Goal: Task Accomplishment & Management: Use online tool/utility

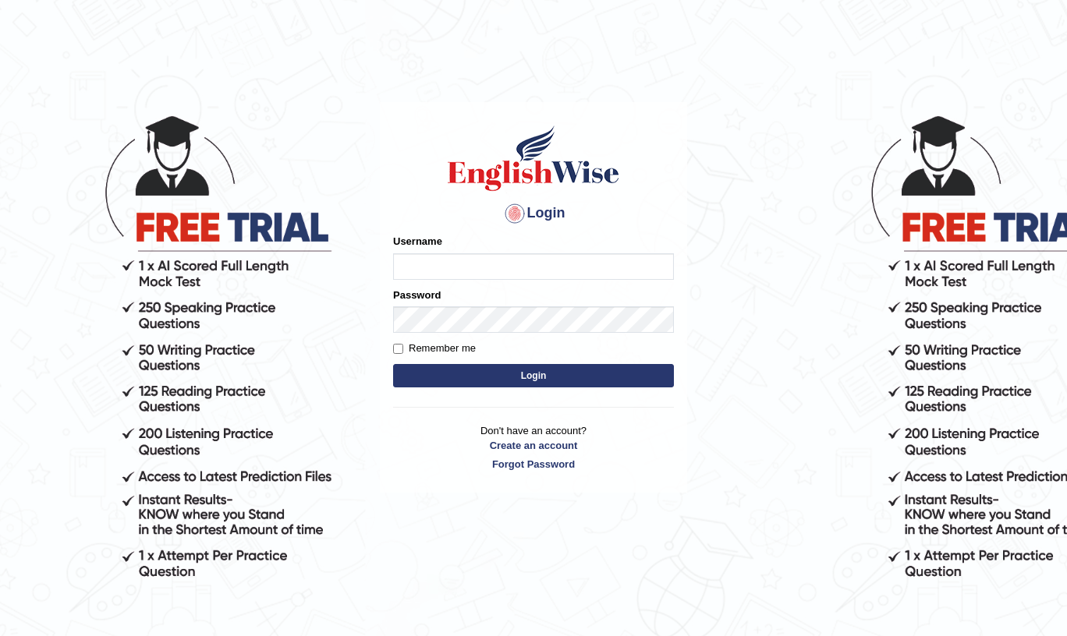
type input "musukwaluis1"
click at [485, 371] on button "Login" at bounding box center [533, 375] width 281 height 23
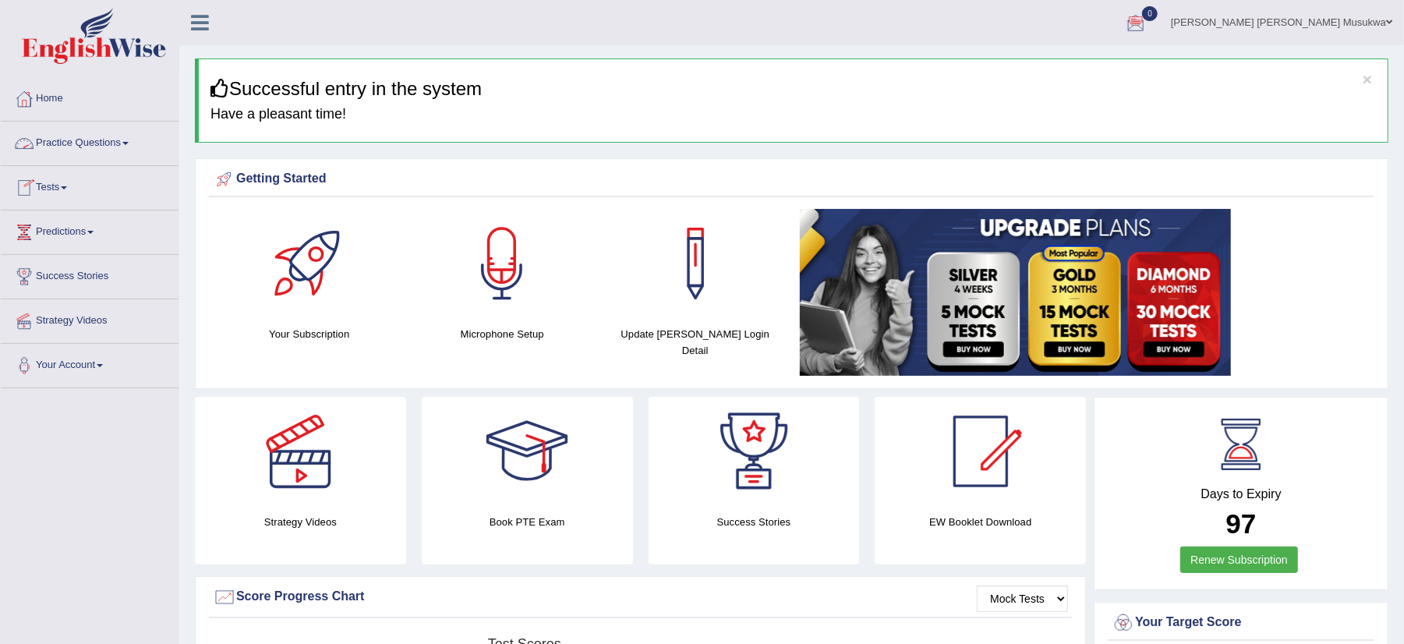
click at [94, 147] on link "Practice Questions" at bounding box center [90, 141] width 178 height 39
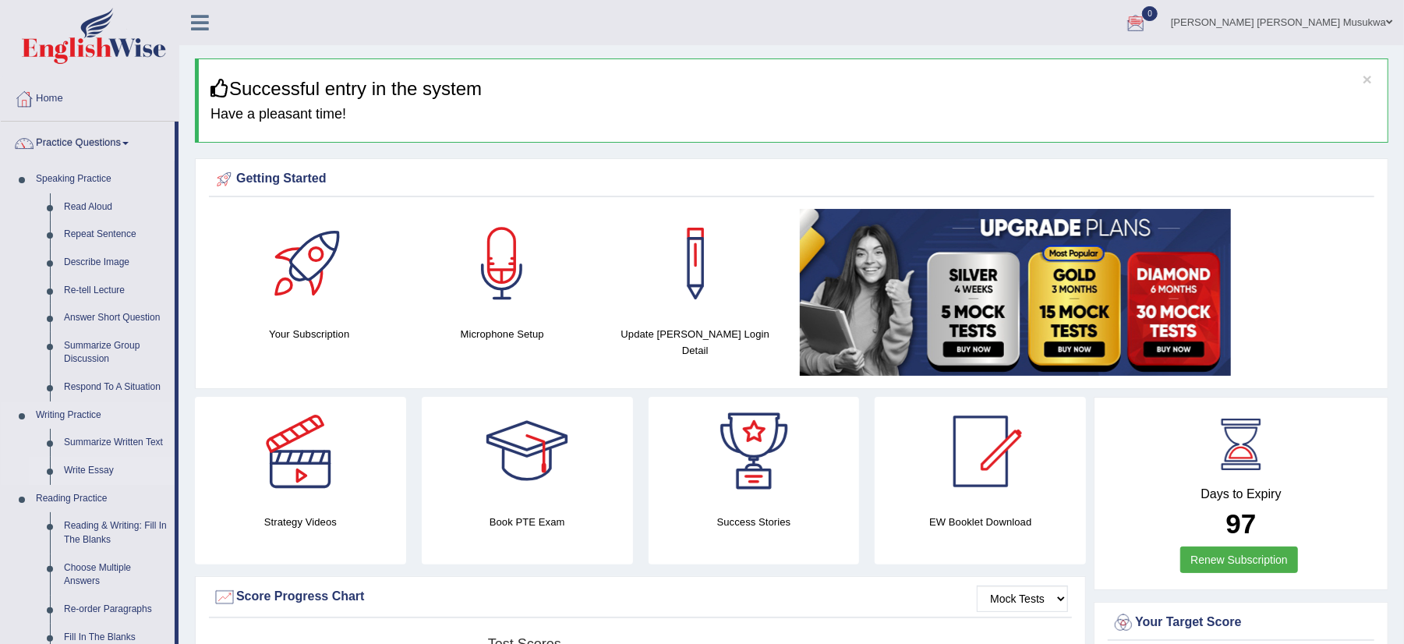
click at [91, 468] on link "Write Essay" at bounding box center [116, 471] width 118 height 28
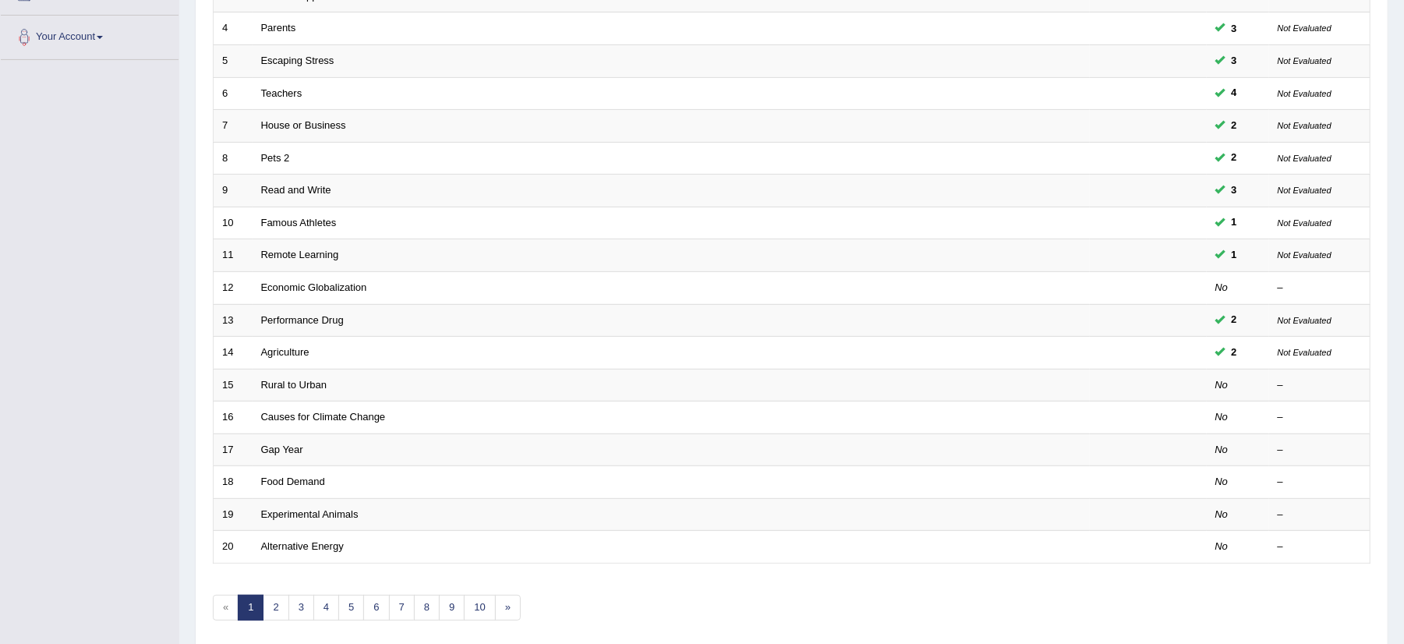
scroll to position [332, 0]
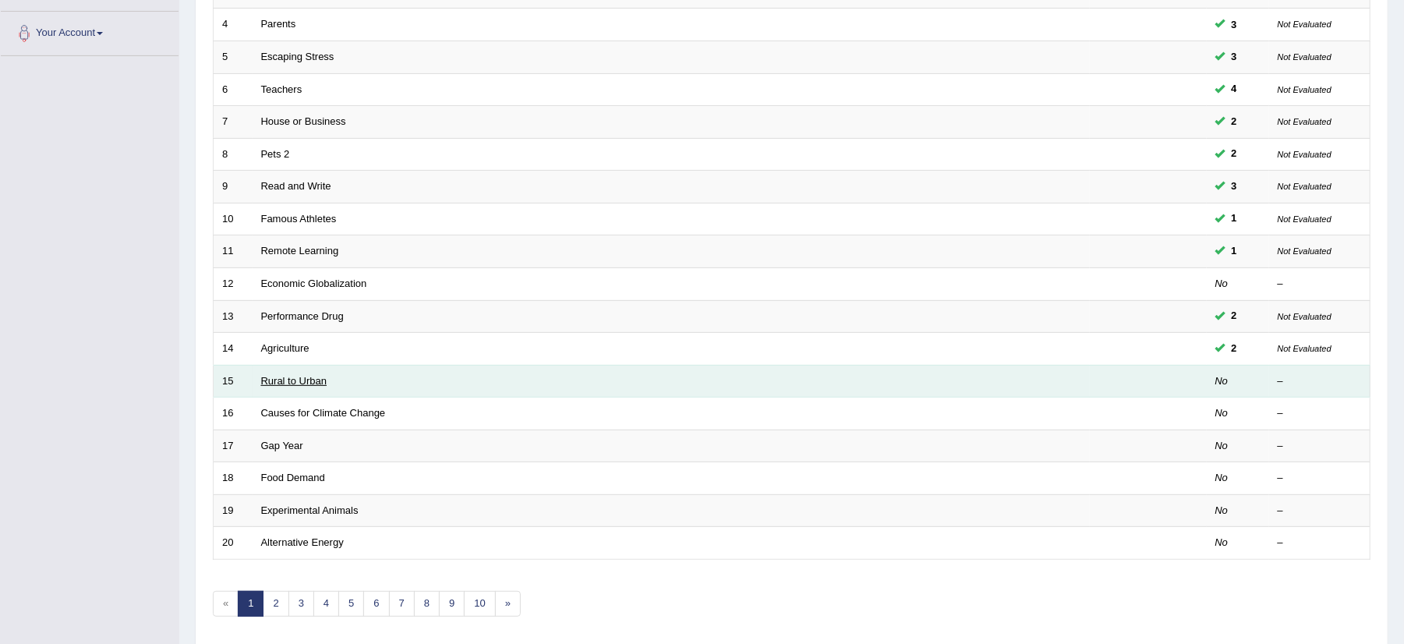
click at [298, 384] on link "Rural to Urban" at bounding box center [294, 381] width 66 height 12
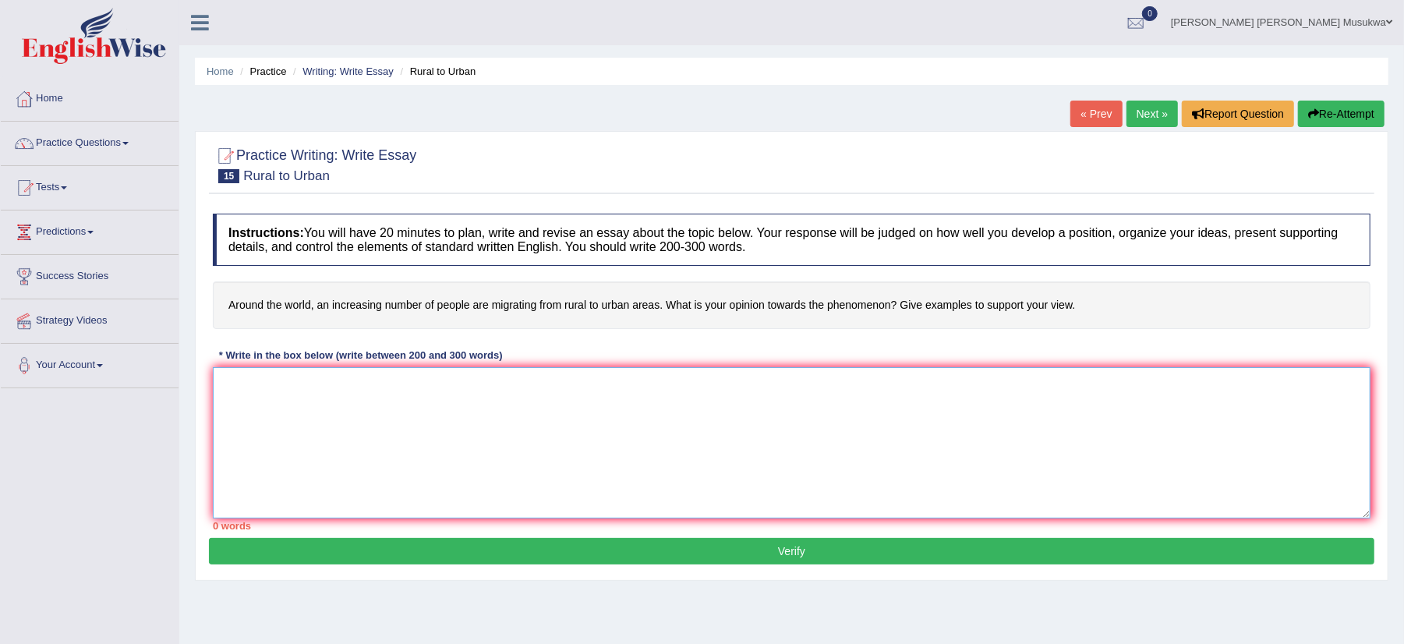
click at [275, 407] on textarea at bounding box center [792, 442] width 1158 height 151
drag, startPoint x: 1237, startPoint y: 533, endPoint x: 1077, endPoint y: 468, distance: 172.7
click at [1077, 468] on div "Instructions: You will have 20 minutes to plan, write and revise an essay about…" at bounding box center [792, 372] width 1166 height 332
click at [278, 403] on textarea at bounding box center [792, 442] width 1158 height 151
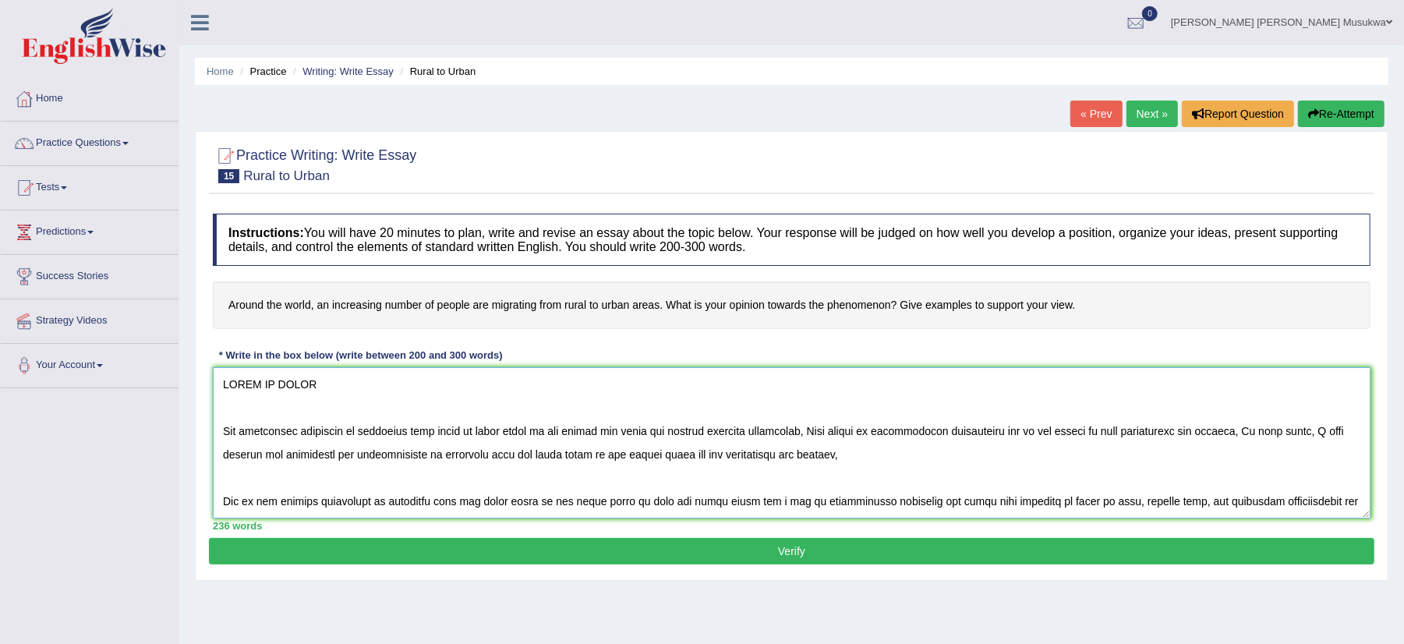
type textarea "RURAL TO URBAN The increasing influence of migrating from rural to urban areas …"
click at [812, 555] on button "Verify" at bounding box center [792, 551] width 1166 height 27
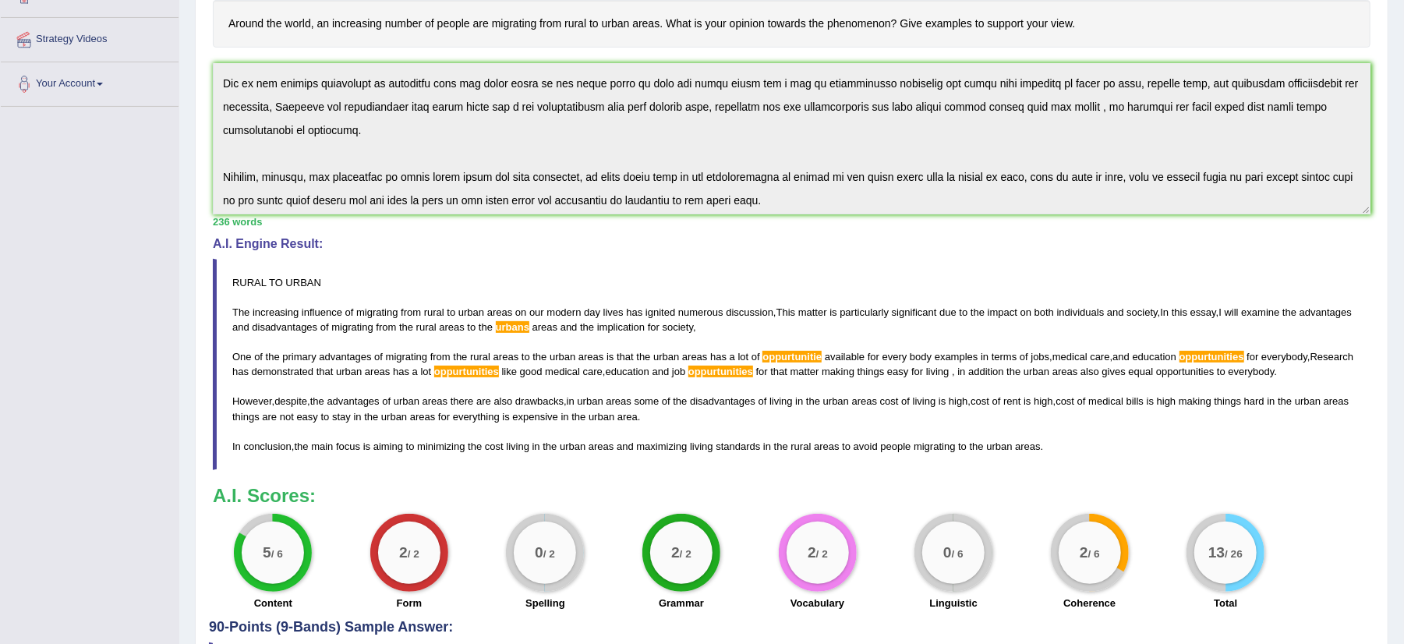
scroll to position [164, 0]
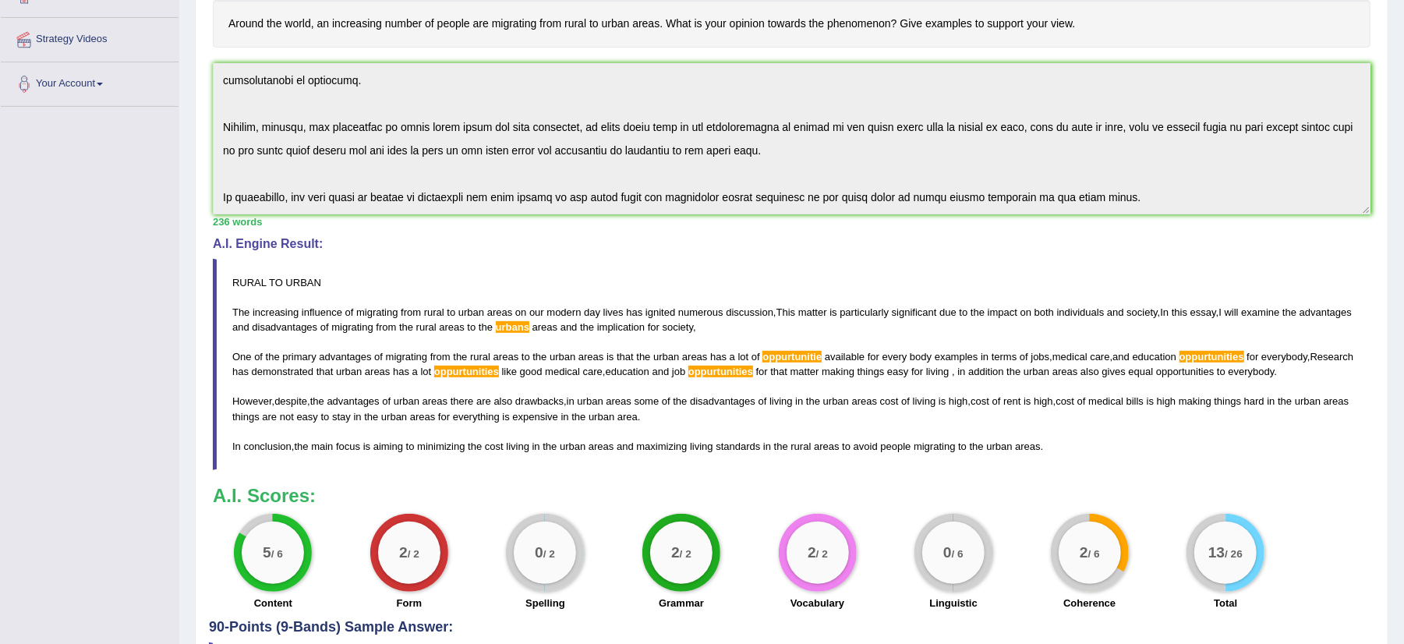
click at [1310, 322] on div "Instructions: You will have 20 minutes to plan, write and revise an essay about…" at bounding box center [792, 271] width 1166 height 695
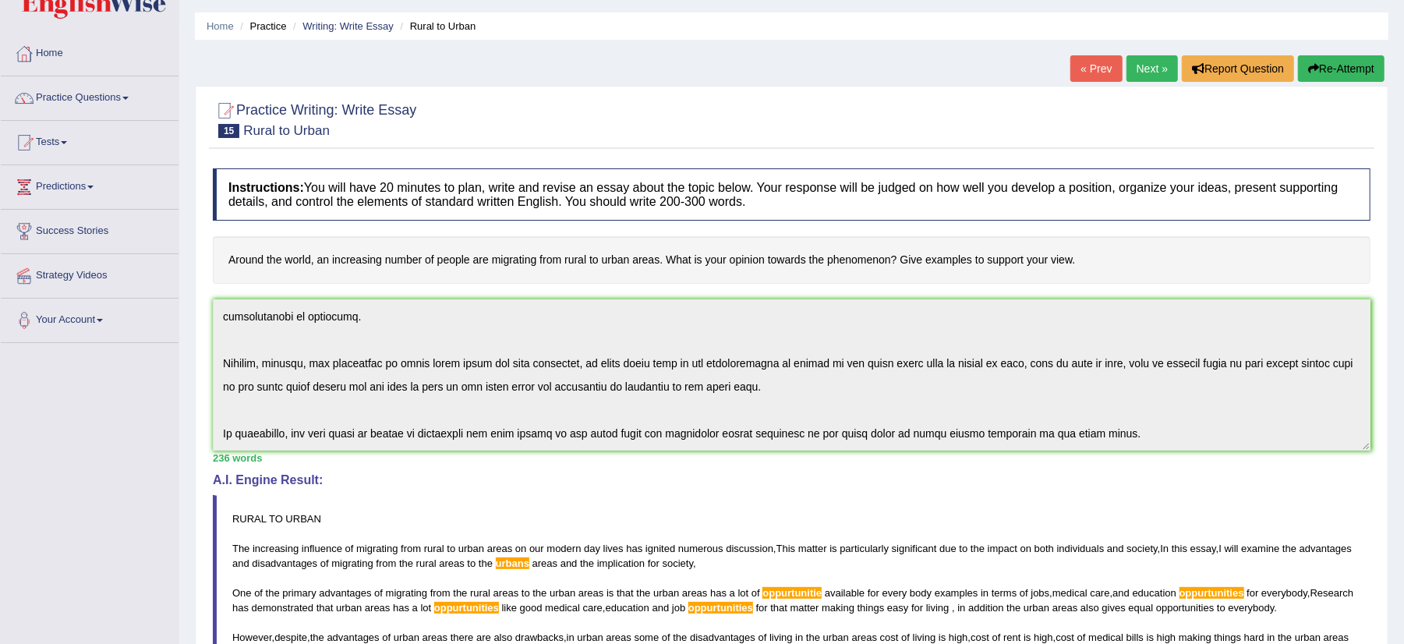
scroll to position [0, 0]
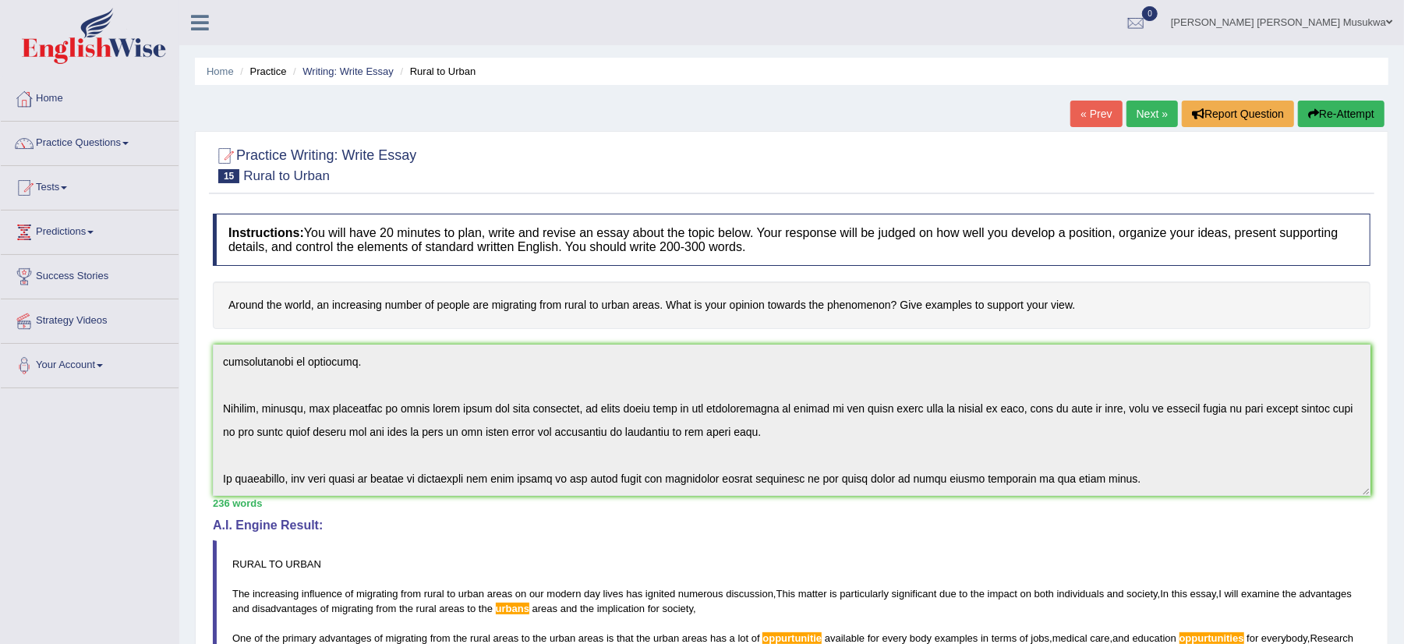
click at [1327, 108] on button "Re-Attempt" at bounding box center [1341, 114] width 87 height 27
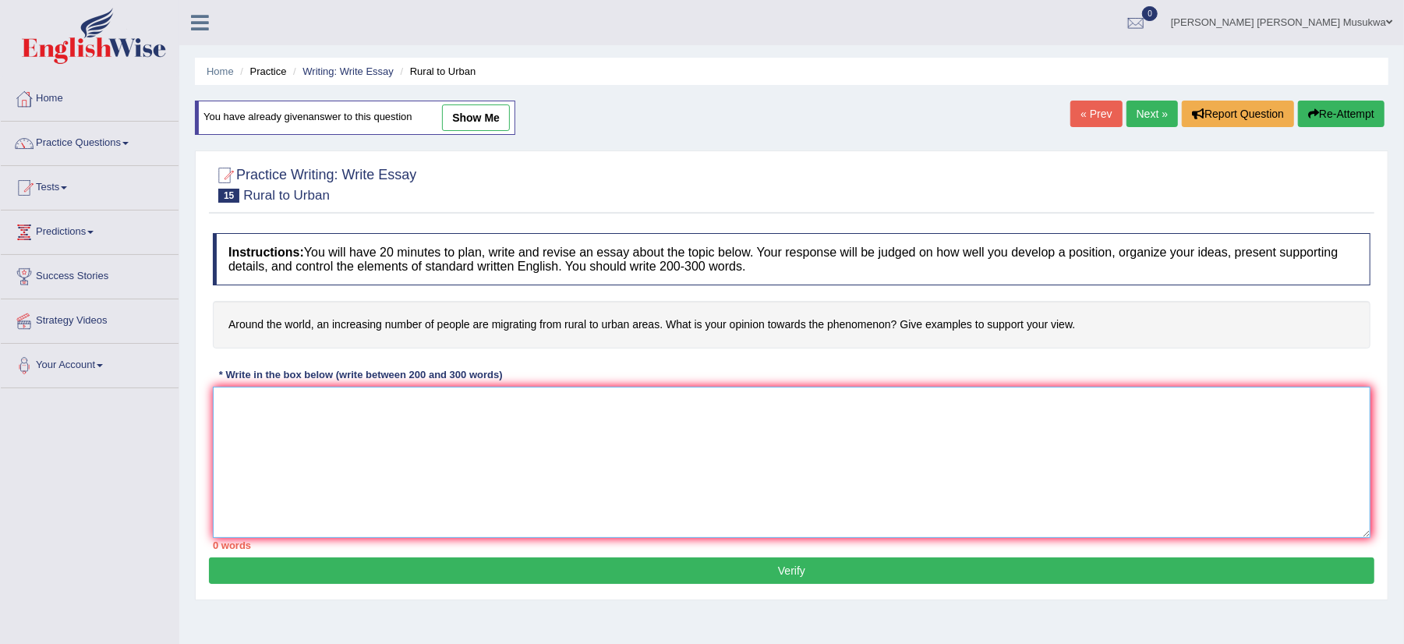
click at [284, 443] on textarea at bounding box center [792, 462] width 1158 height 151
paste textarea "RURAL TO URBAN The increasing influence of migrating from rural to urban areas …"
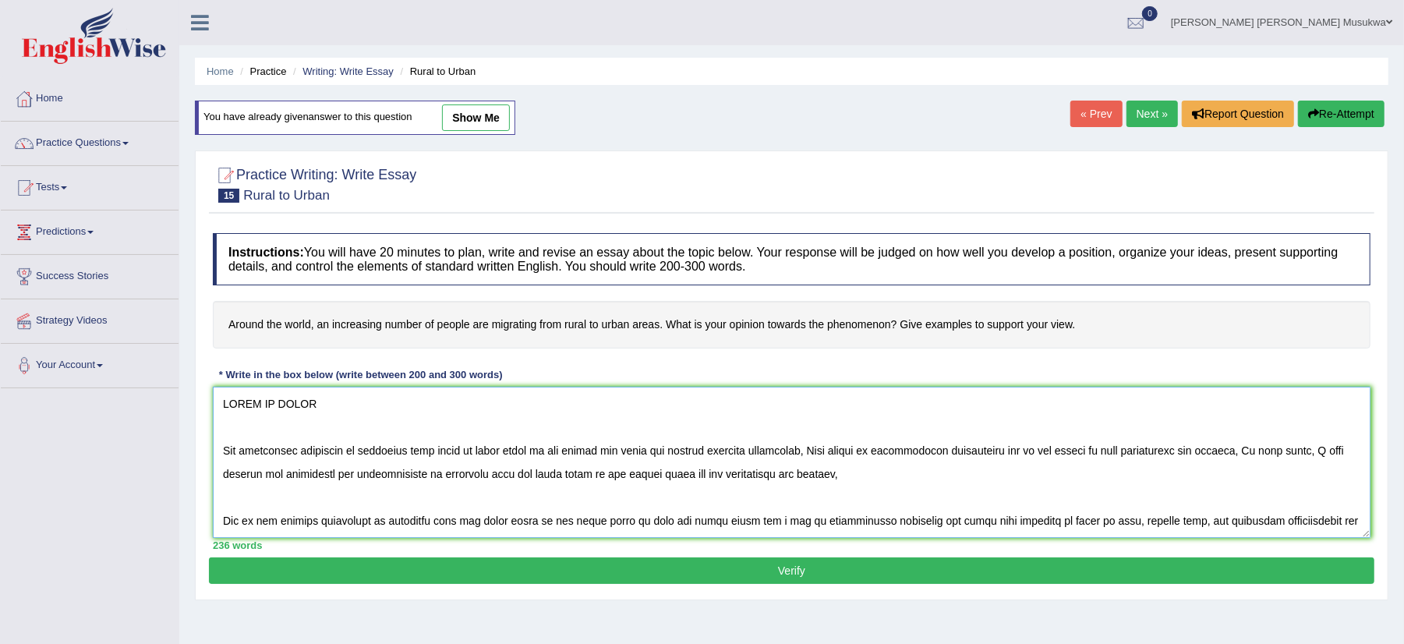
scroll to position [154, 0]
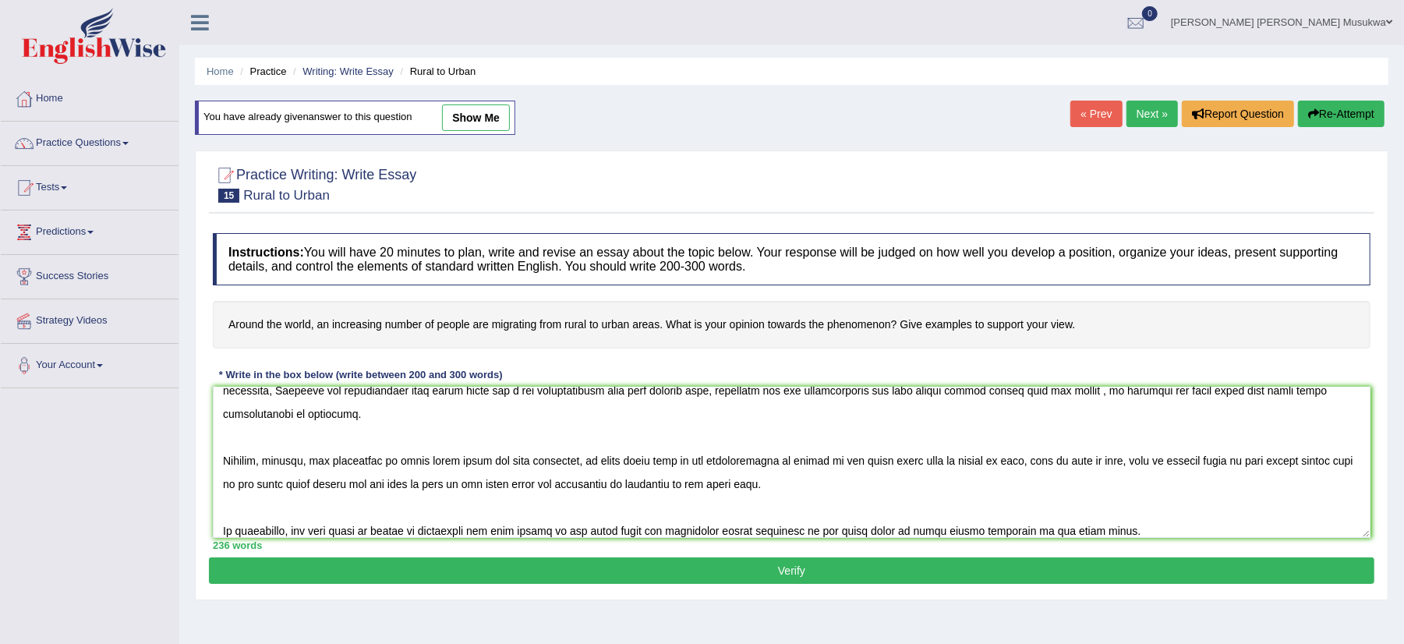
click at [1371, 396] on div "Instructions: You will have 20 minutes to plan, write and revise an essay about…" at bounding box center [792, 391] width 1166 height 332
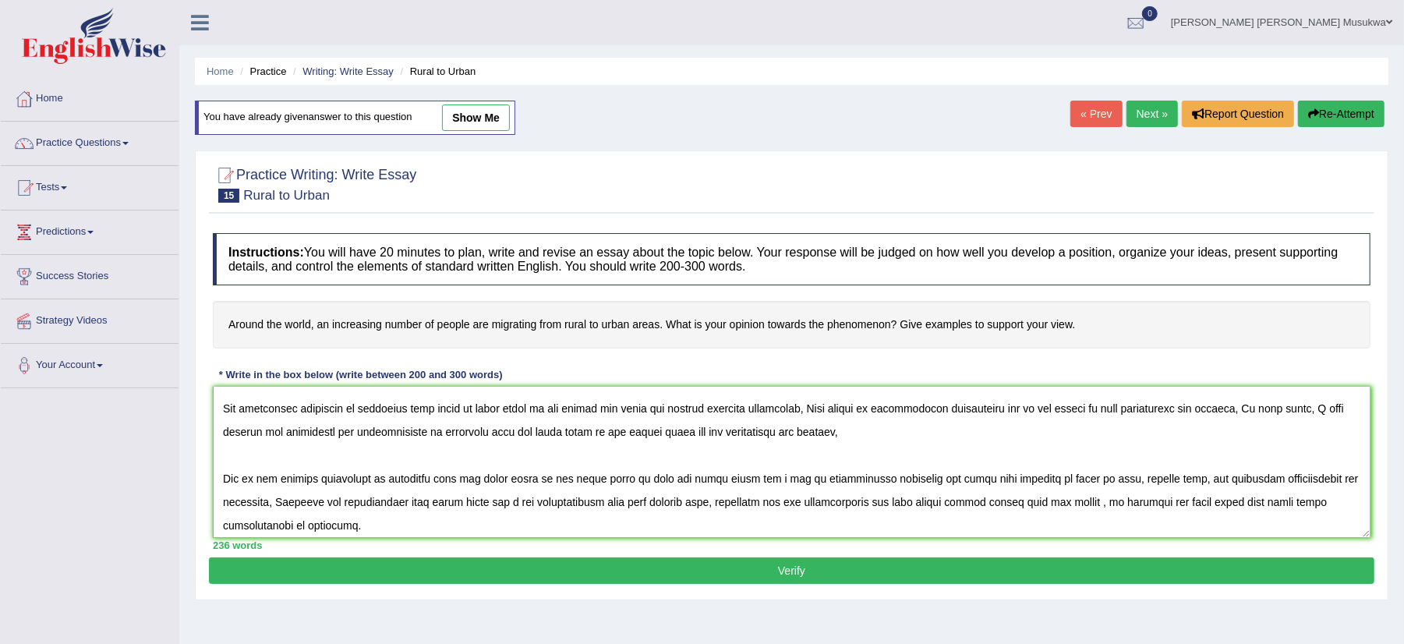
scroll to position [29, 0]
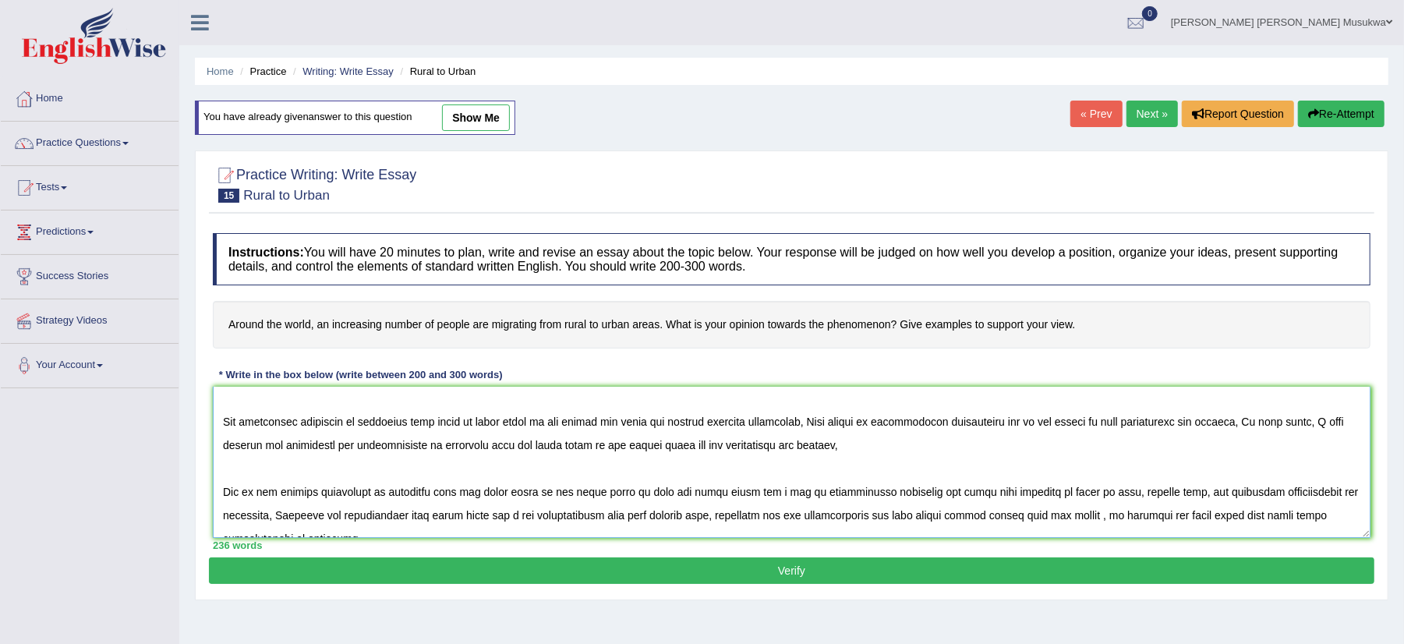
click at [662, 447] on textarea at bounding box center [792, 462] width 1158 height 151
click at [851, 496] on textarea at bounding box center [792, 462] width 1158 height 151
click at [1264, 494] on textarea at bounding box center [792, 462] width 1158 height 151
click at [819, 493] on textarea at bounding box center [792, 462] width 1158 height 151
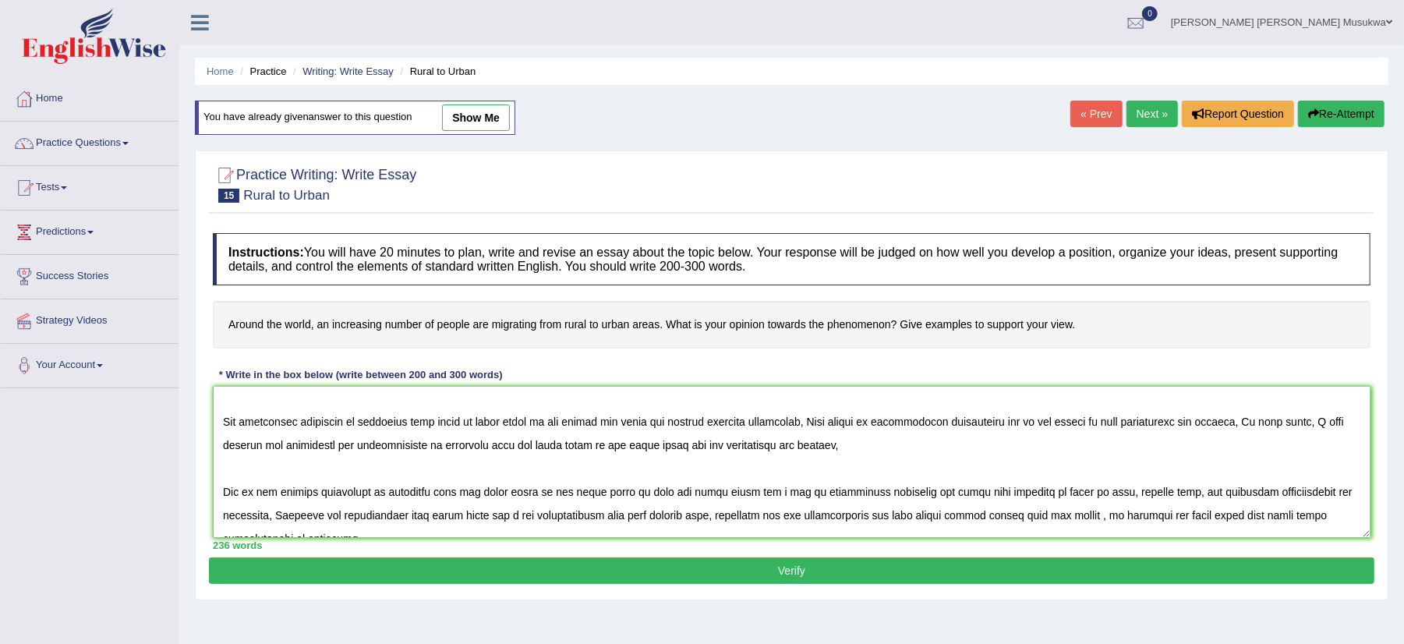
click at [848, 496] on textarea at bounding box center [792, 462] width 1158 height 151
click at [569, 518] on textarea at bounding box center [792, 462] width 1158 height 151
click at [840, 522] on textarea at bounding box center [792, 462] width 1158 height 151
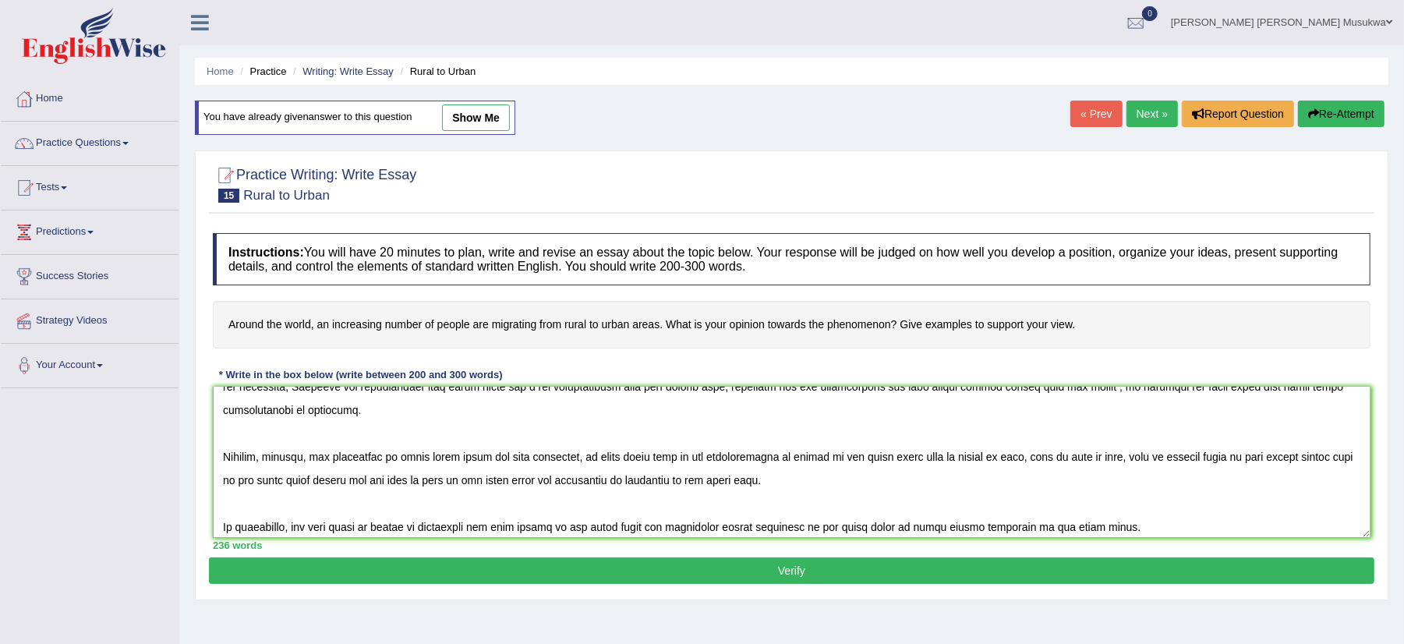
scroll to position [164, 0]
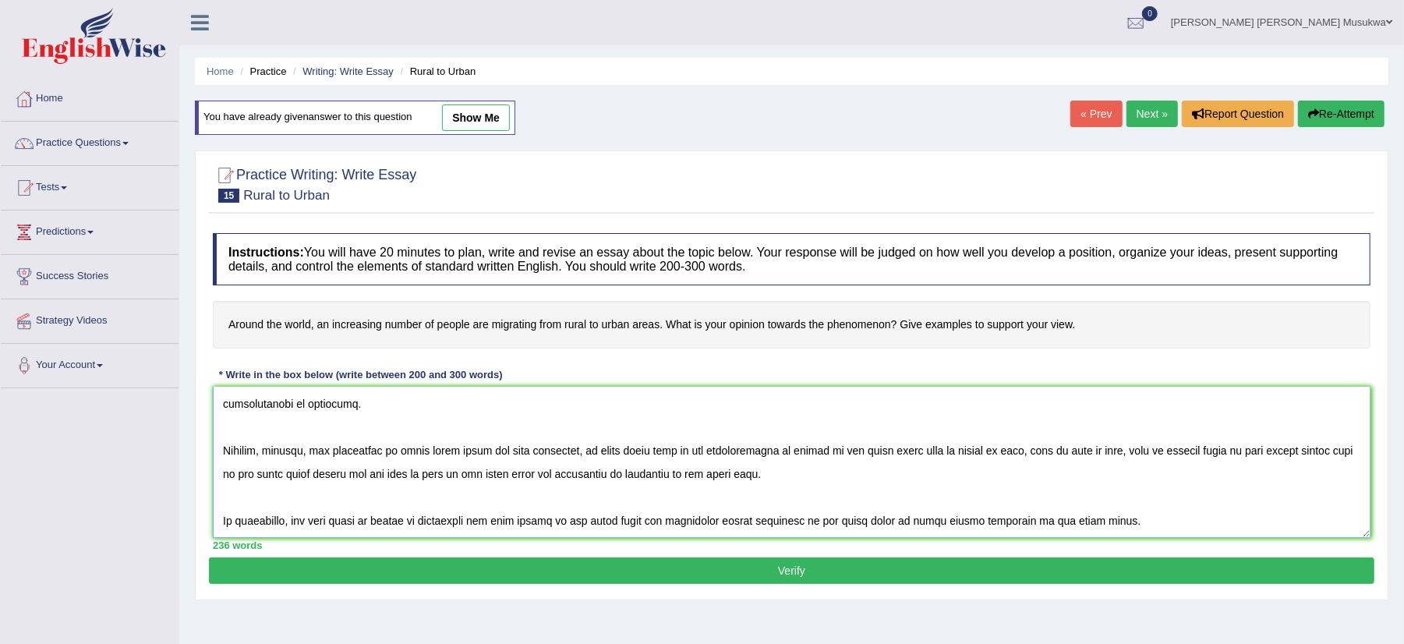
type textarea "RURAL TO URBAN The increasing influence of migrating from rural to urban areas …"
click at [799, 575] on button "Verify" at bounding box center [792, 570] width 1166 height 27
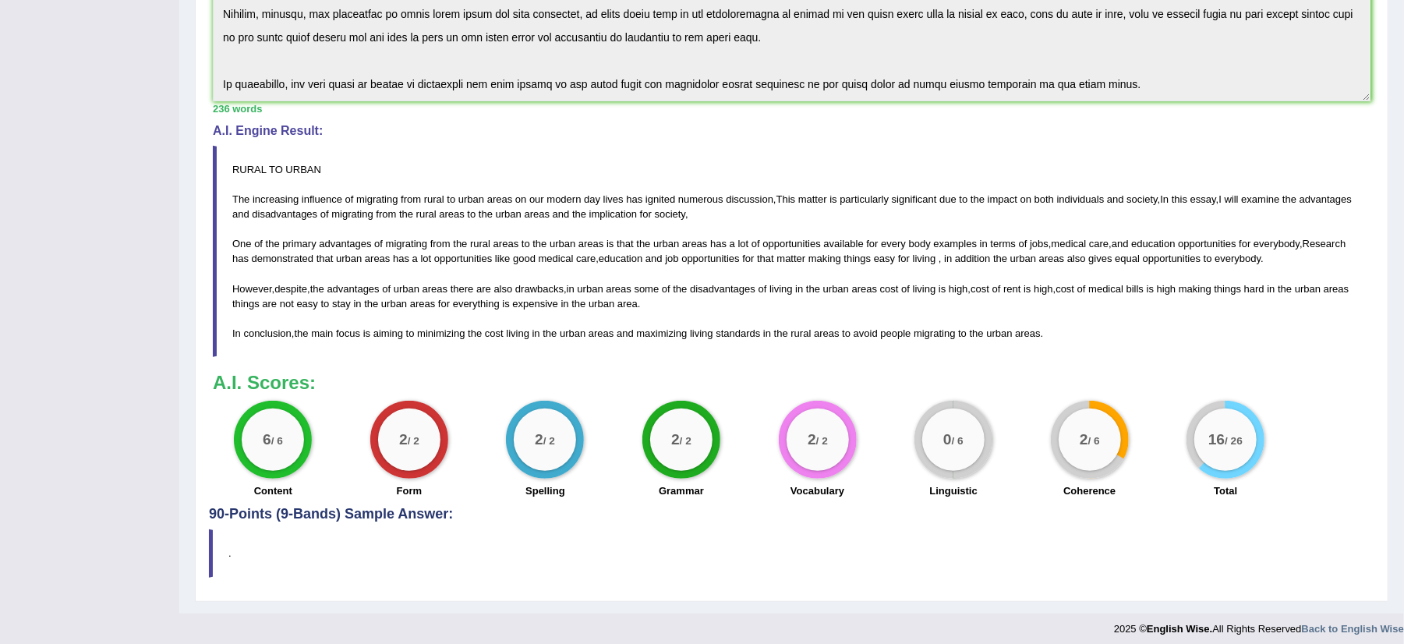
scroll to position [415, 0]
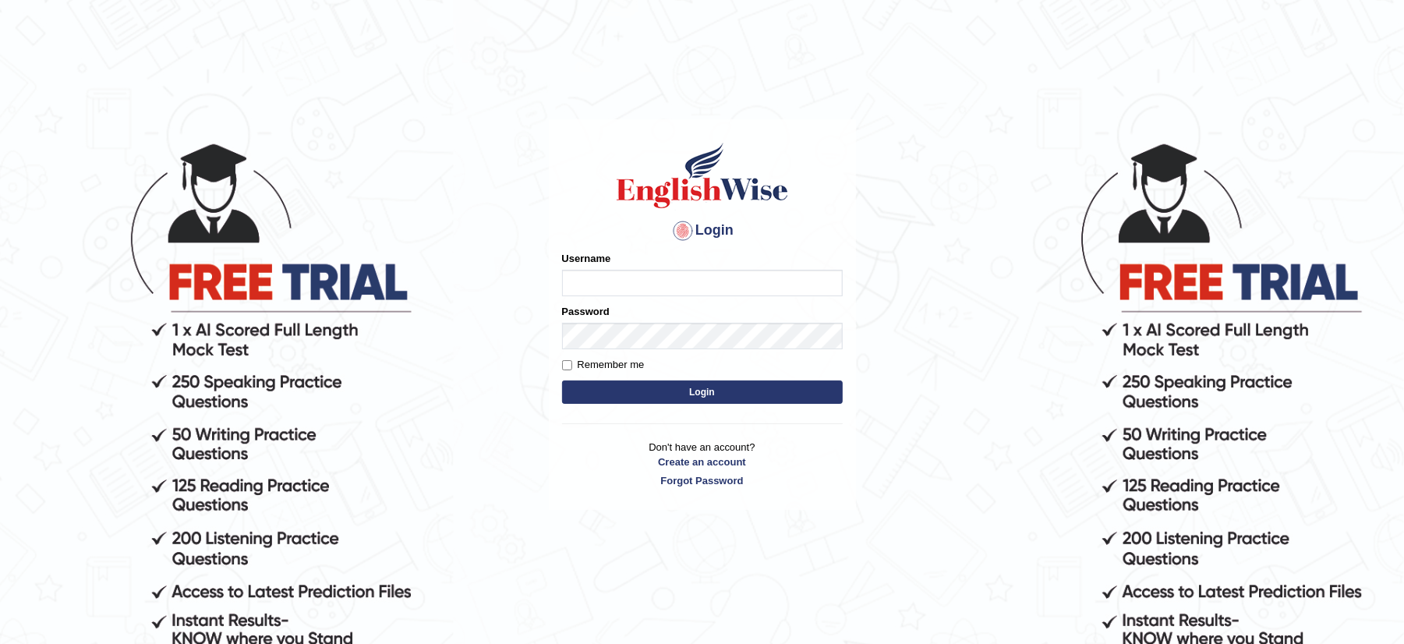
type input "musukwaluis1"
click at [636, 390] on button "Login" at bounding box center [702, 391] width 281 height 23
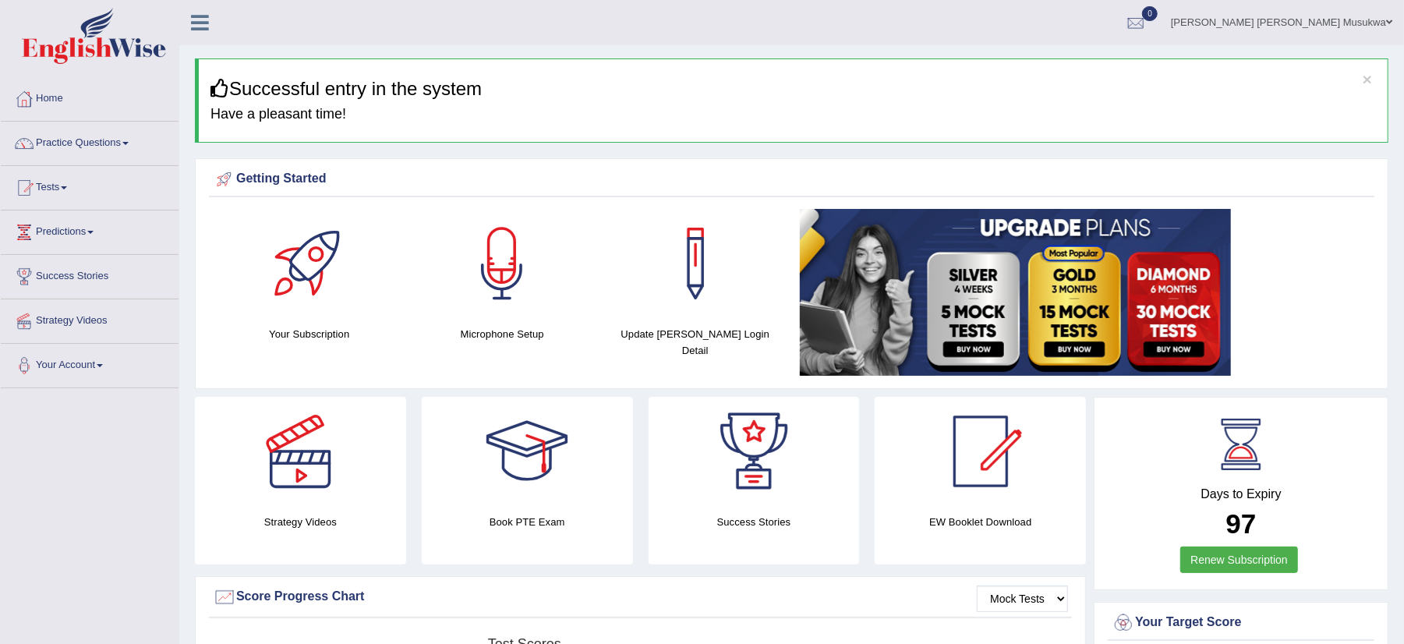
click at [466, 350] on div "Microphone Setup" at bounding box center [502, 279] width 193 height 141
click at [78, 154] on link "Practice Questions" at bounding box center [90, 141] width 178 height 39
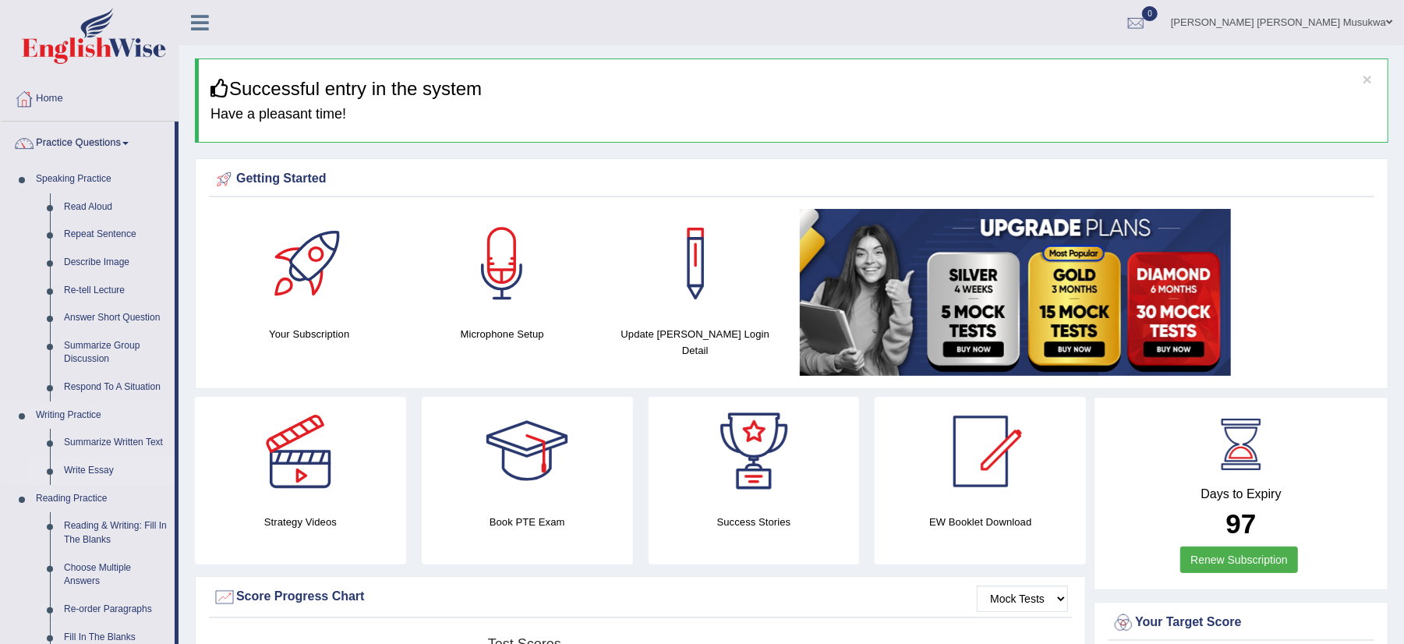
click at [94, 471] on link "Write Essay" at bounding box center [116, 471] width 118 height 28
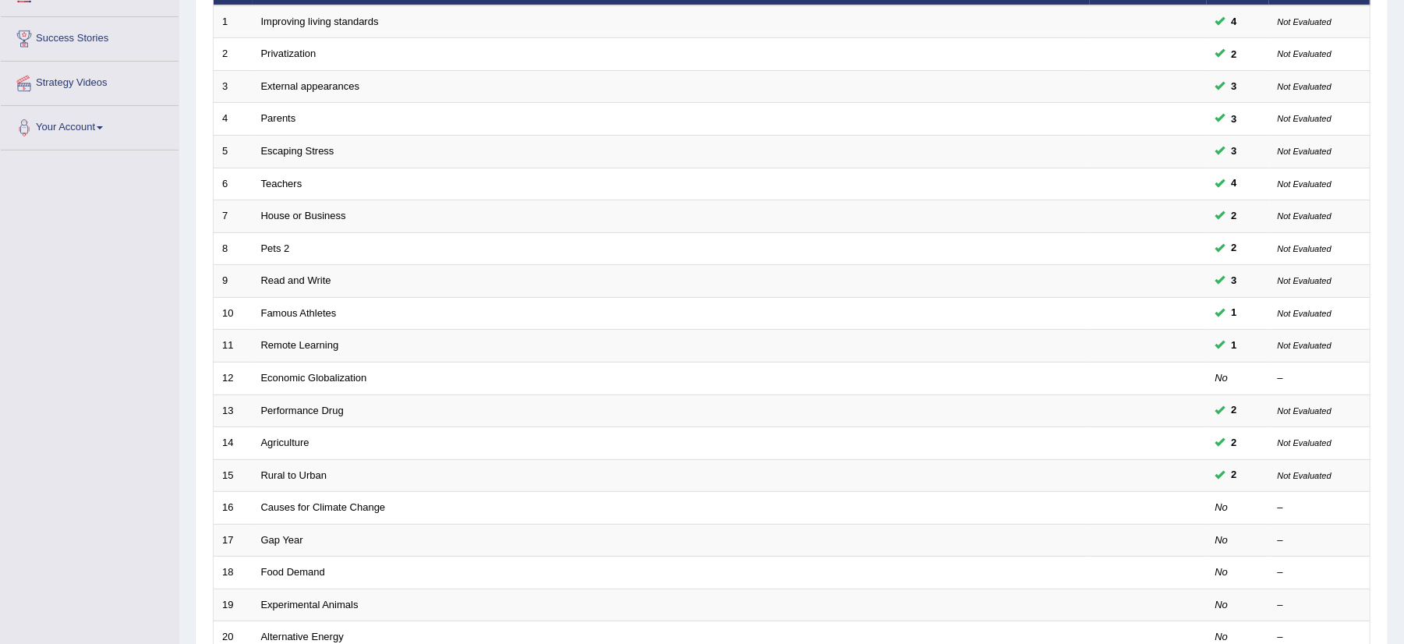
scroll to position [249, 0]
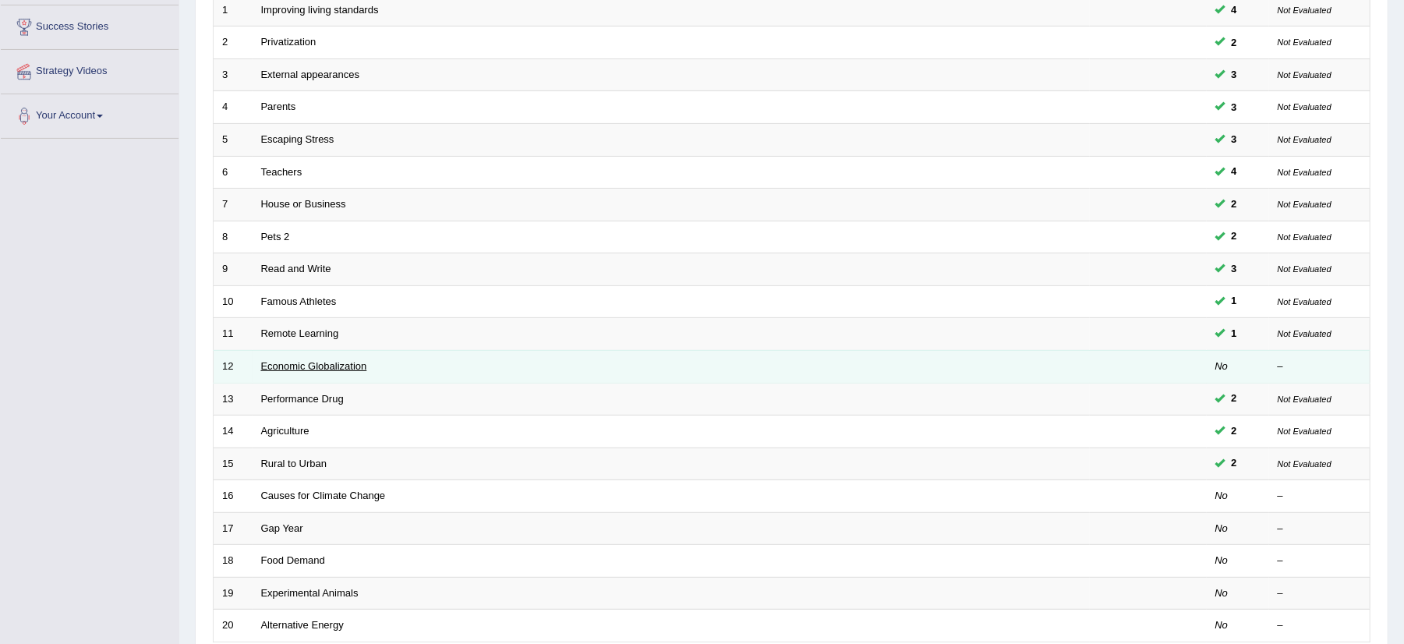
click at [345, 370] on link "Economic Globalization" at bounding box center [314, 366] width 106 height 12
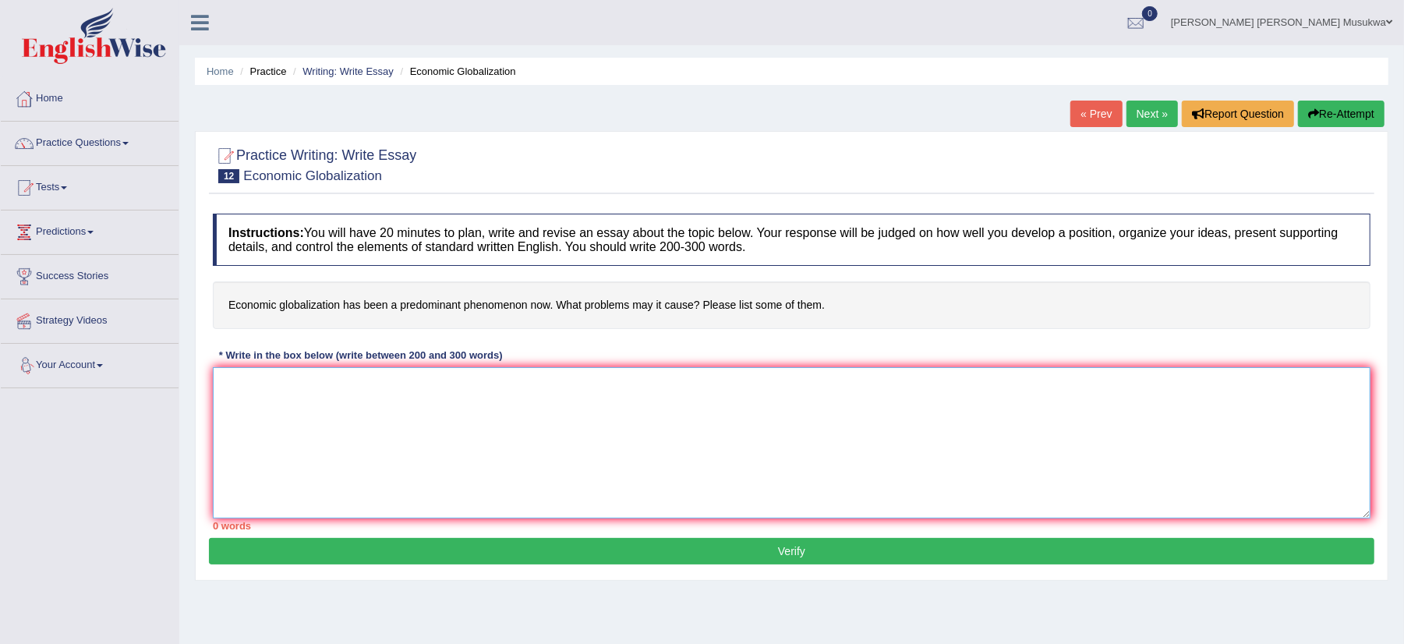
click at [271, 404] on textarea at bounding box center [792, 442] width 1158 height 151
click at [322, 441] on textarea "ECONOMIC GLOBALIZATION The increasing inflouence" at bounding box center [792, 442] width 1158 height 151
click at [319, 437] on textarea "ECONOMIC GLOBALIZATION The increasing inflouence" at bounding box center [792, 442] width 1158 height 151
click at [353, 435] on textarea "ECONOMIC GLOBALIZATION The increasing influence" at bounding box center [792, 442] width 1158 height 151
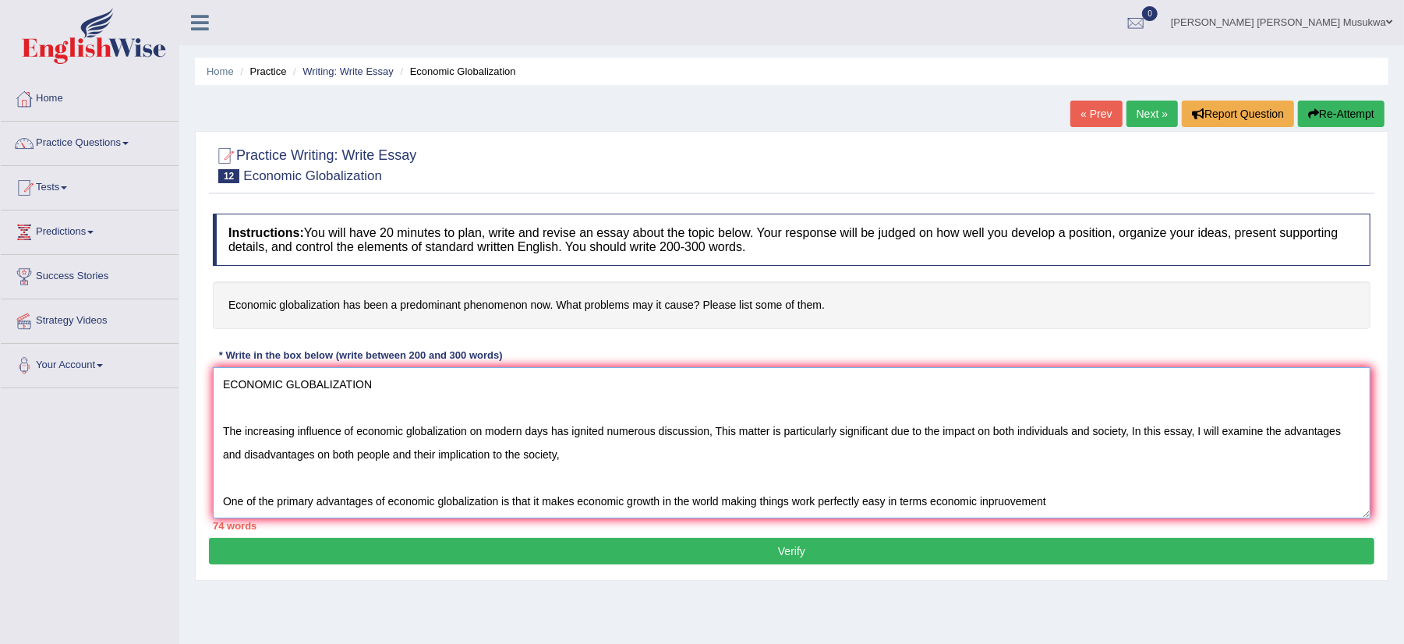
click at [1007, 507] on textarea "ECONOMIC GLOBALIZATION The increasing influence of economic globalization on mo…" at bounding box center [792, 442] width 1158 height 151
click at [992, 503] on textarea "ECONOMIC GLOBALIZATION The increasing influence of economic globalization on mo…" at bounding box center [792, 442] width 1158 height 151
click at [1059, 508] on textarea "ECONOMIC GLOBALIZATION The increasing influence of economic globalization on mo…" at bounding box center [792, 442] width 1158 height 151
click at [1151, 504] on textarea "ECONOMIC GLOBALIZATION The increasing influence of economic globalization on mo…" at bounding box center [792, 442] width 1158 height 151
click at [1146, 504] on textarea "ECONOMIC GLOBALIZATION The increasing influence of economic globalization on mo…" at bounding box center [792, 442] width 1158 height 151
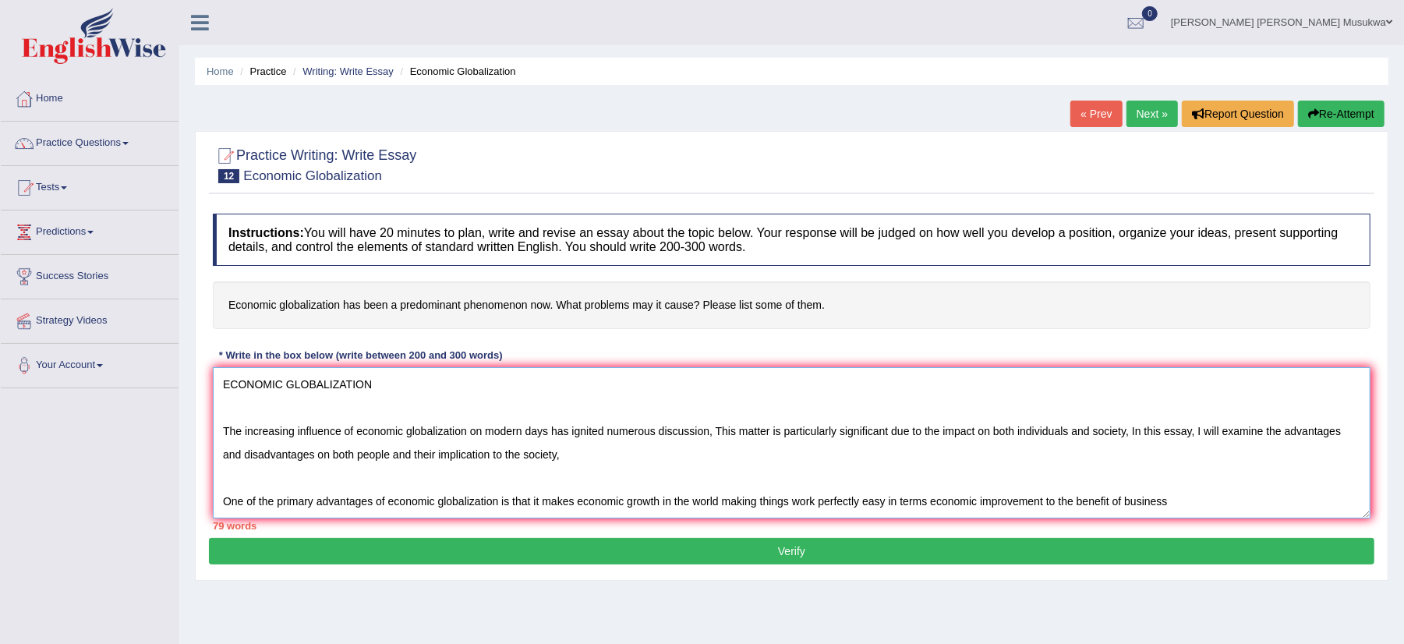
click at [1184, 502] on textarea "ECONOMIC GLOBALIZATION The increasing influence of economic globalization on mo…" at bounding box center [792, 442] width 1158 height 151
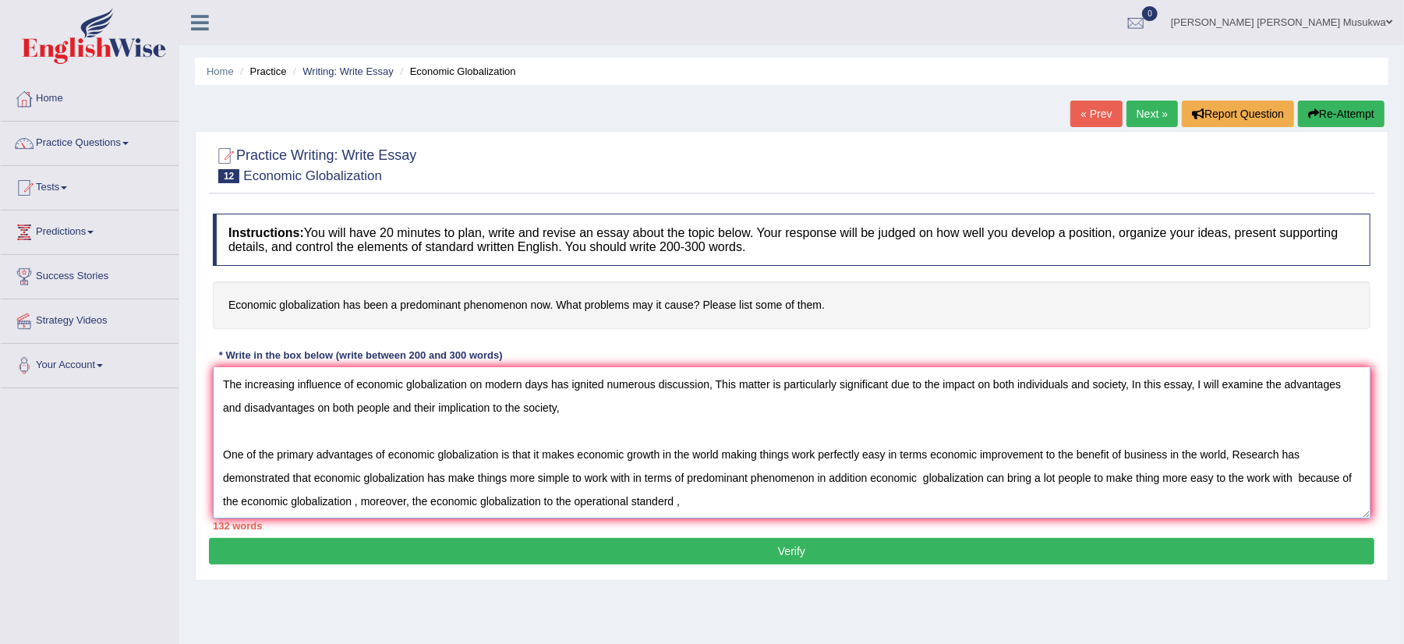
scroll to position [83, 0]
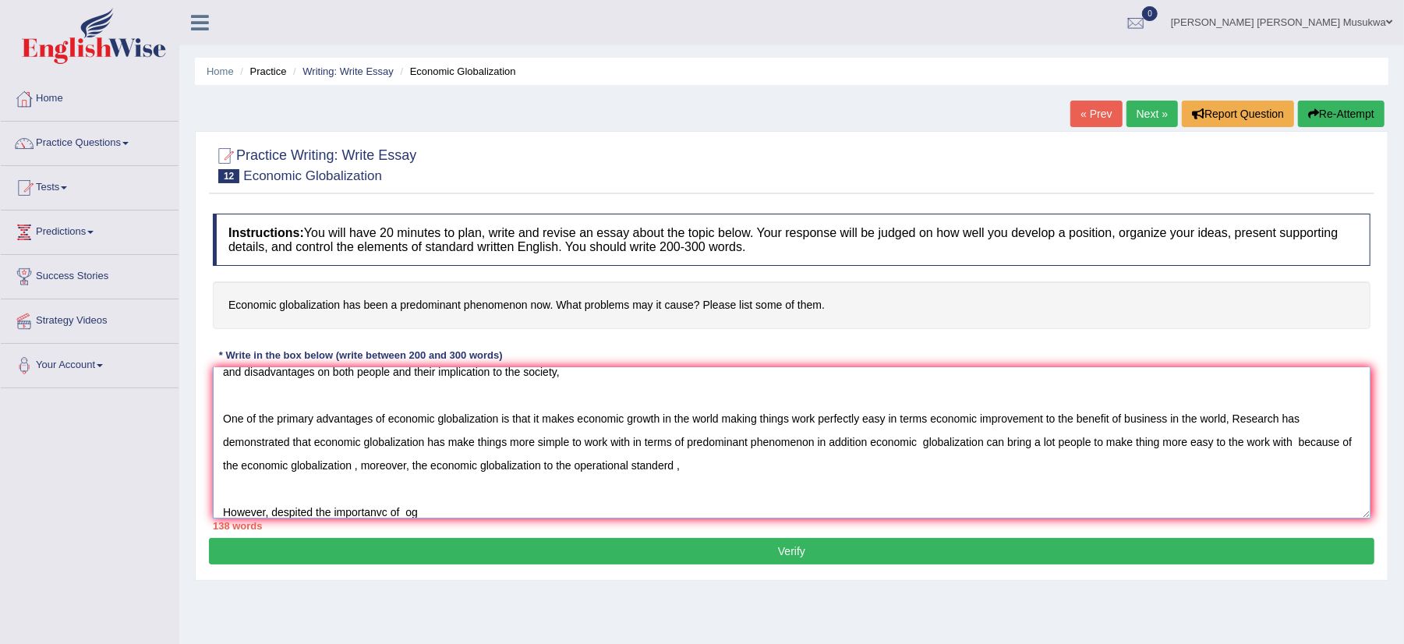
click at [427, 518] on textarea "ECONOMIC GLOBALIZATION The increasing influence of economic globalization on mo…" at bounding box center [792, 442] width 1158 height 151
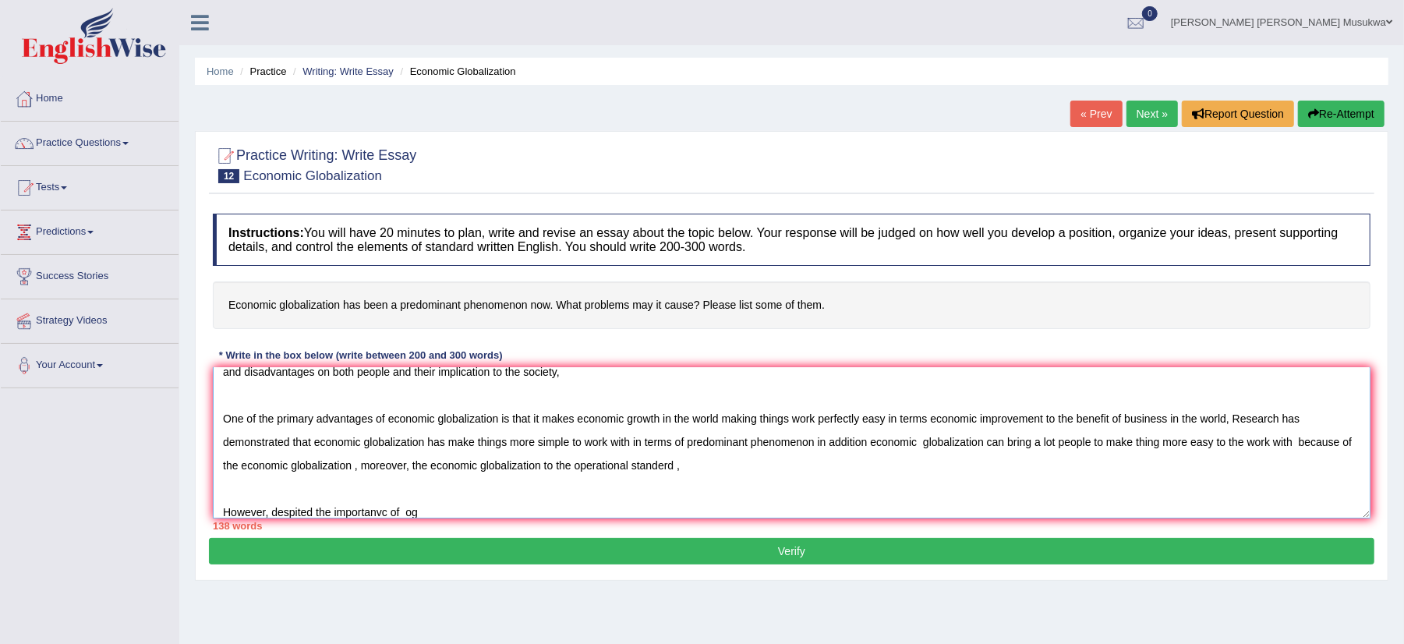
click at [427, 518] on textarea "ECONOMIC GLOBALIZATION The increasing influence of economic globalization on mo…" at bounding box center [792, 442] width 1158 height 151
click at [400, 518] on textarea "ECONOMIC GLOBALIZATION The increasing influence of economic globalization on mo…" at bounding box center [792, 442] width 1158 height 151
click at [387, 527] on div "138 words" at bounding box center [792, 525] width 1158 height 15
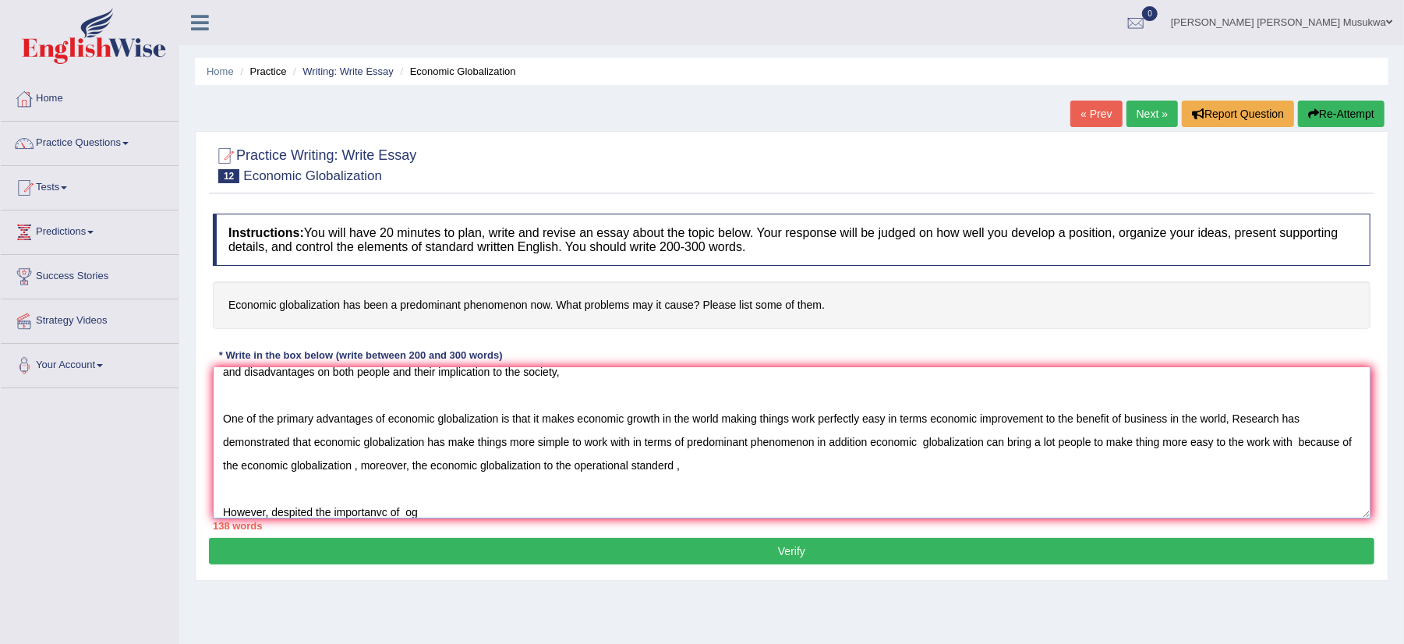
click at [426, 508] on textarea "ECONOMIC GLOBALIZATION The increasing influence of economic globalization on mo…" at bounding box center [792, 442] width 1158 height 151
click at [553, 515] on textarea "ECONOMIC GLOBALIZATION The increasing influence of economic globalization on mo…" at bounding box center [792, 442] width 1158 height 151
click at [851, 515] on textarea "ECONOMIC GLOBALIZATION The increasing influence of economic globalization on mo…" at bounding box center [792, 442] width 1158 height 151
click at [855, 513] on textarea "ECONOMIC GLOBALIZATION The increasing influence of economic globalization on mo…" at bounding box center [792, 442] width 1158 height 151
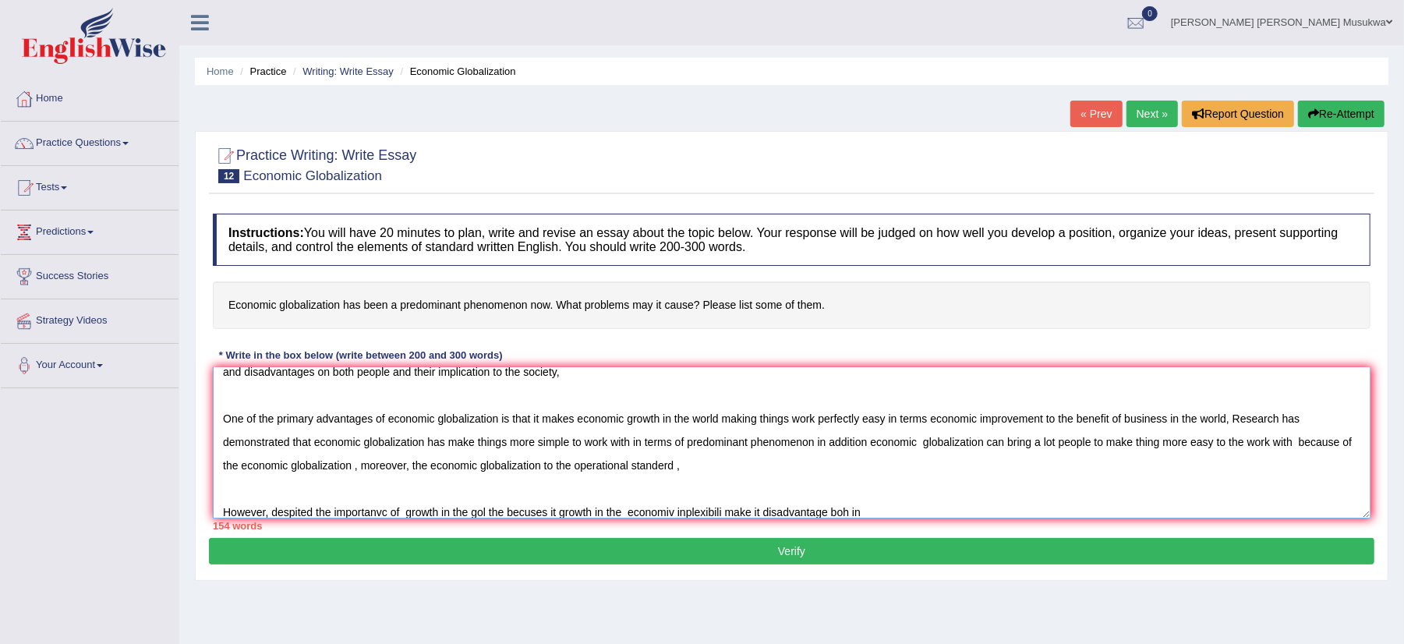
click at [855, 513] on textarea "ECONOMIC GLOBALIZATION The increasing influence of economic globalization on mo…" at bounding box center [792, 442] width 1158 height 151
click at [846, 515] on textarea "ECONOMIC GLOBALIZATION The increasing influence of economic globalization on mo…" at bounding box center [792, 442] width 1158 height 151
click at [862, 525] on div "154 words" at bounding box center [792, 525] width 1158 height 15
click at [867, 512] on textarea "ECONOMIC GLOBALIZATION The increasing influence of economic globalization on mo…" at bounding box center [792, 442] width 1158 height 151
click at [856, 512] on textarea at bounding box center [792, 442] width 1158 height 151
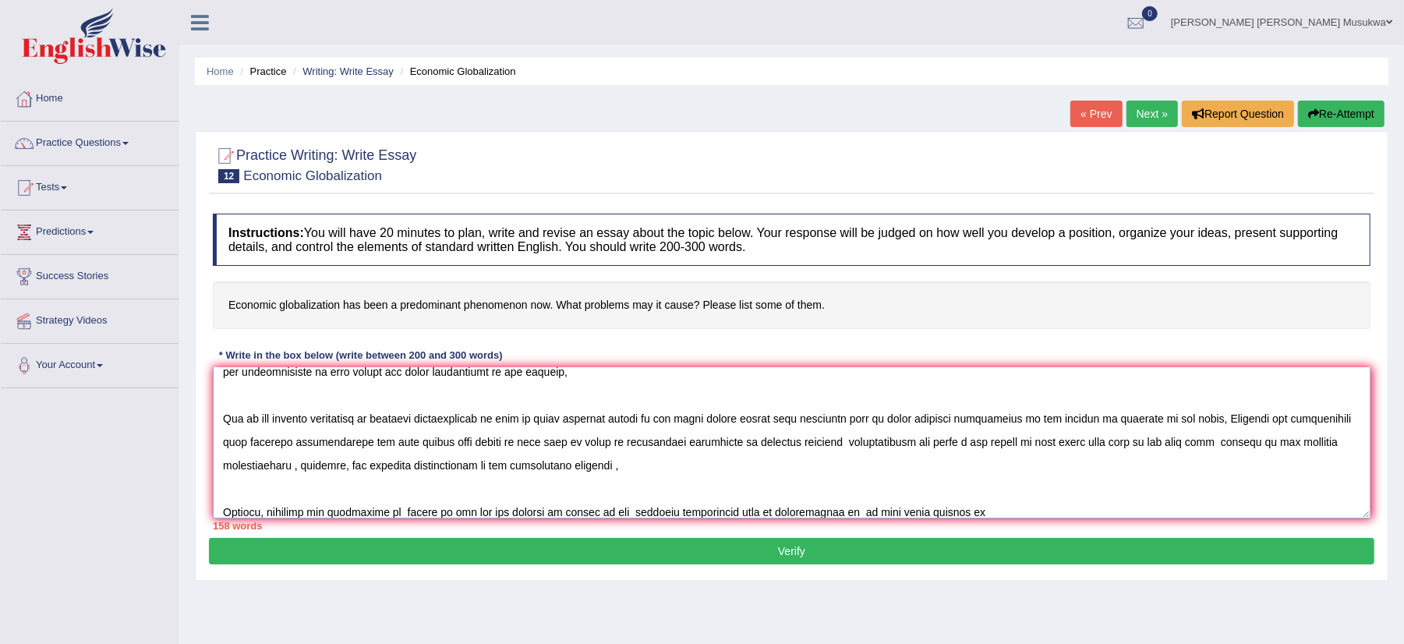
click at [956, 508] on textarea at bounding box center [792, 442] width 1158 height 151
click at [952, 515] on textarea at bounding box center [792, 442] width 1158 height 151
click at [968, 511] on textarea at bounding box center [792, 442] width 1158 height 151
click at [959, 508] on textarea at bounding box center [792, 442] width 1158 height 151
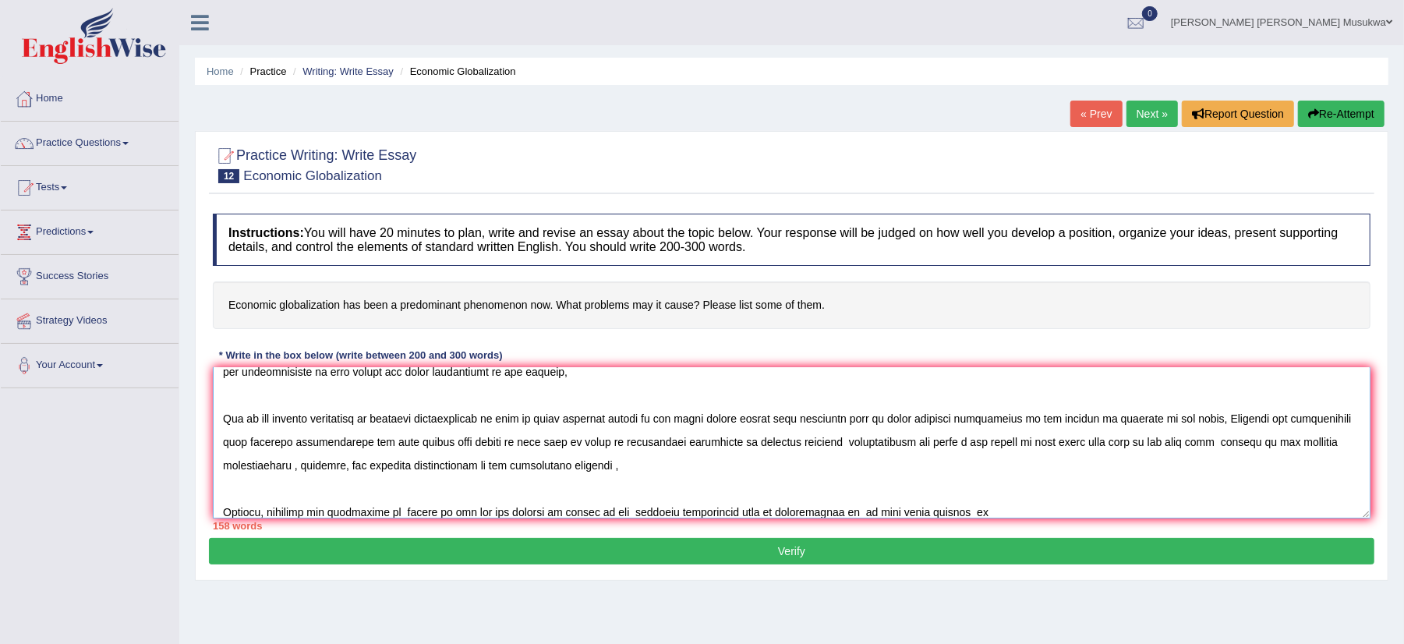
click at [959, 508] on textarea at bounding box center [792, 442] width 1158 height 151
click at [971, 509] on textarea at bounding box center [792, 442] width 1158 height 151
click at [1058, 508] on textarea at bounding box center [792, 442] width 1158 height 151
click at [1056, 515] on textarea at bounding box center [792, 442] width 1158 height 151
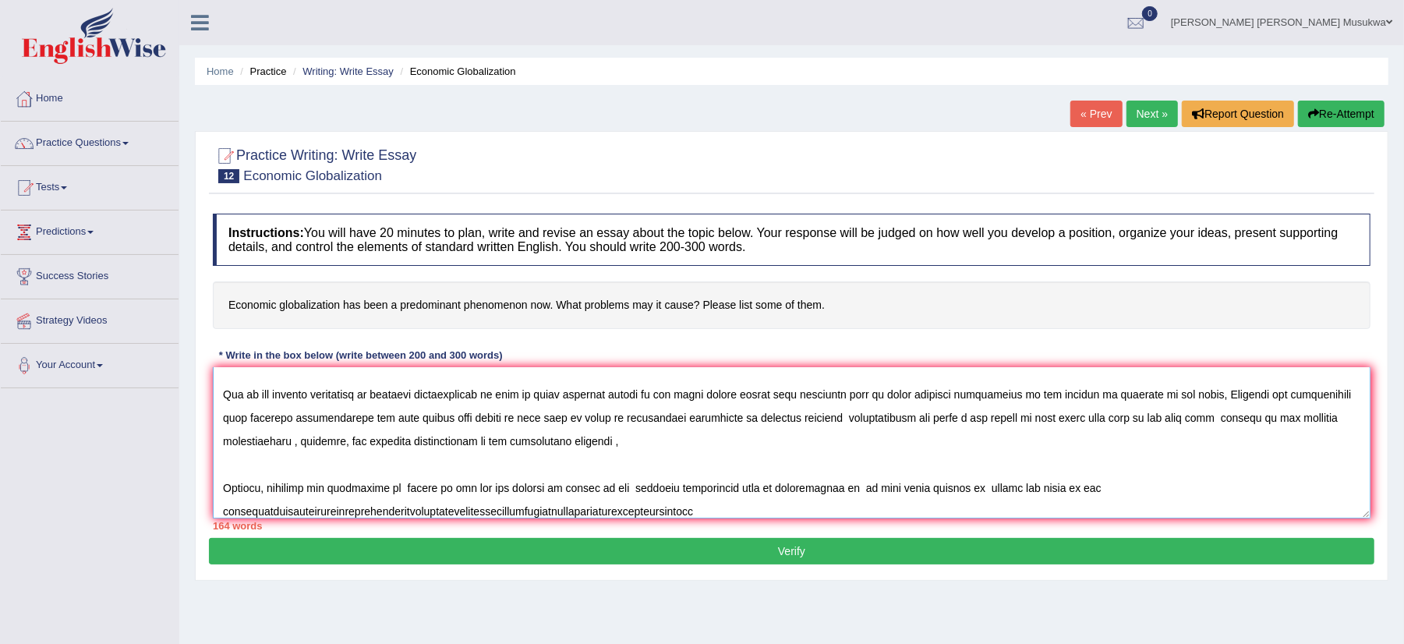
scroll to position [94, 0]
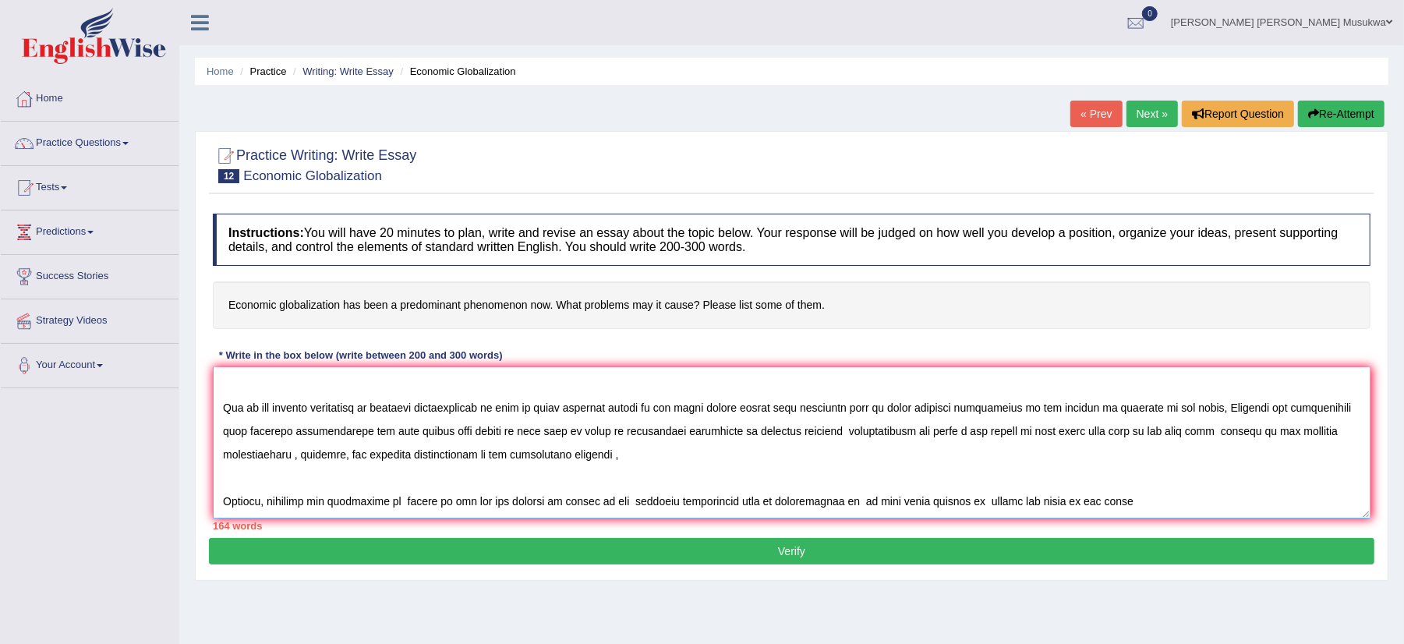
click at [1027, 504] on textarea at bounding box center [792, 442] width 1158 height 151
click at [1034, 504] on textarea at bounding box center [792, 442] width 1158 height 151
click at [1046, 506] on textarea at bounding box center [792, 442] width 1158 height 151
click at [1123, 499] on textarea at bounding box center [792, 442] width 1158 height 151
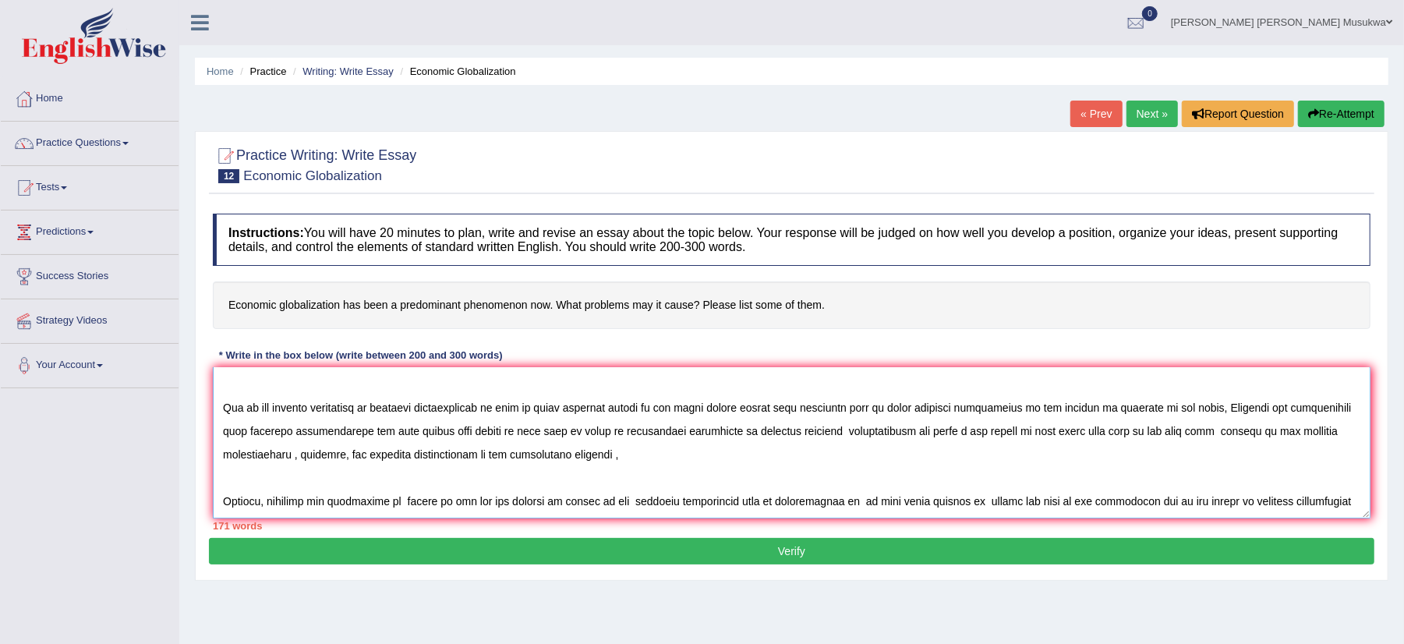
scroll to position [107, 0]
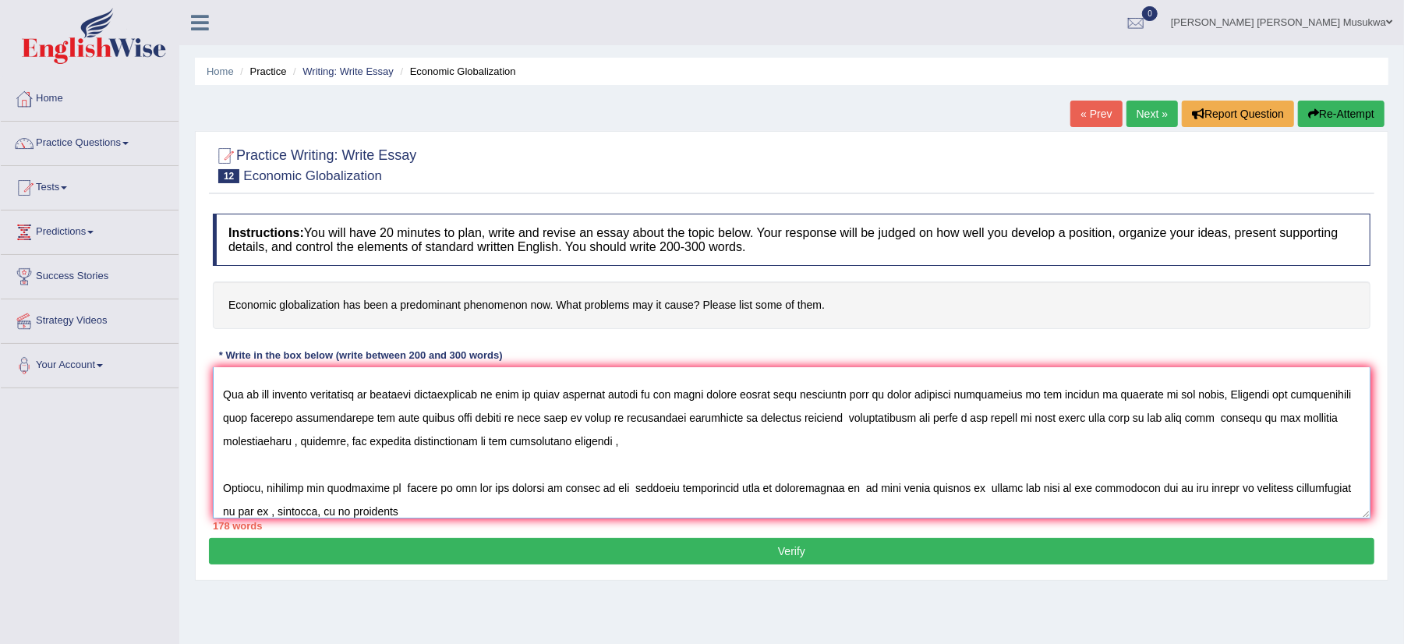
click at [412, 512] on textarea at bounding box center [792, 442] width 1158 height 151
click at [480, 506] on textarea at bounding box center [792, 442] width 1158 height 151
click at [643, 507] on textarea at bounding box center [792, 442] width 1158 height 151
click at [742, 513] on textarea at bounding box center [792, 442] width 1158 height 151
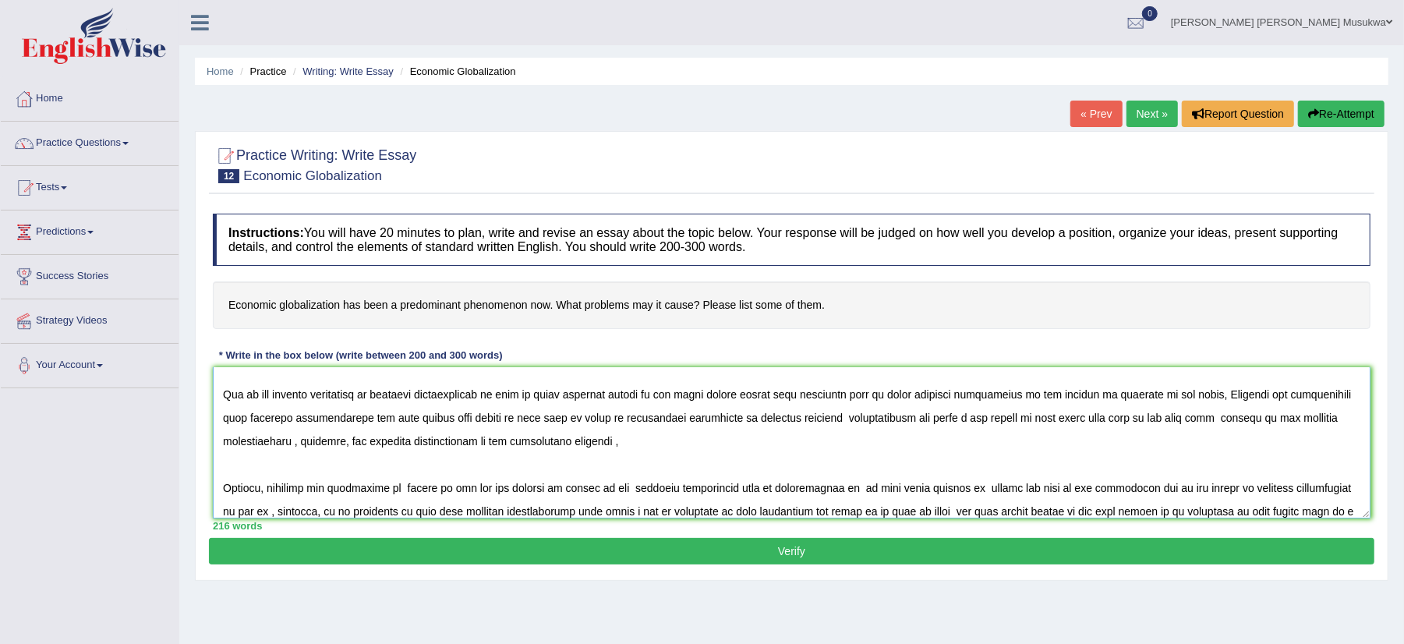
scroll to position [129, 0]
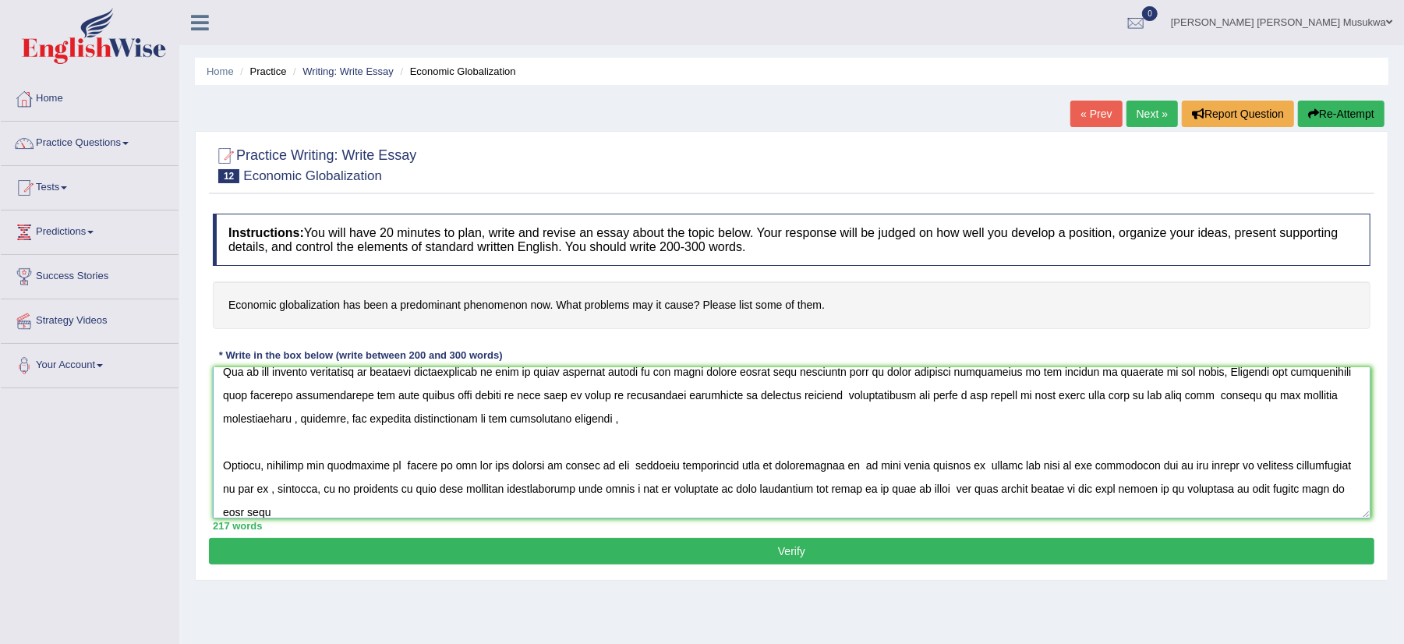
click at [267, 510] on textarea at bounding box center [792, 442] width 1158 height 151
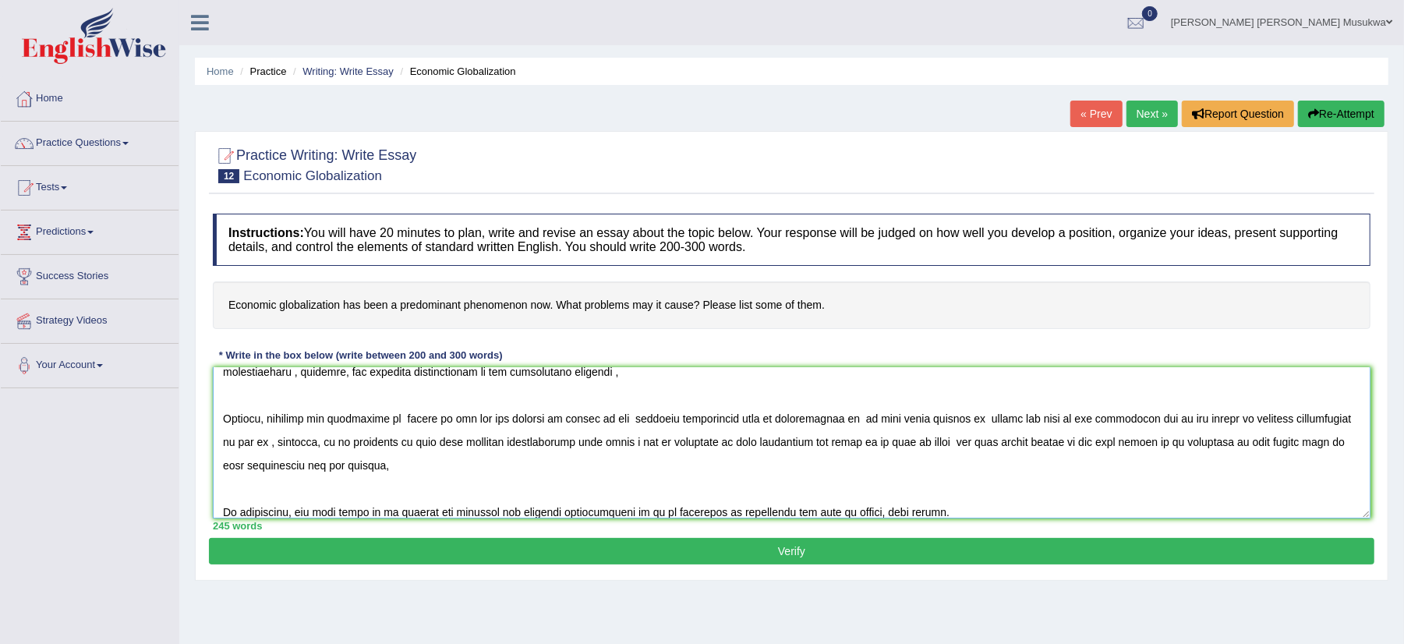
scroll to position [186, 0]
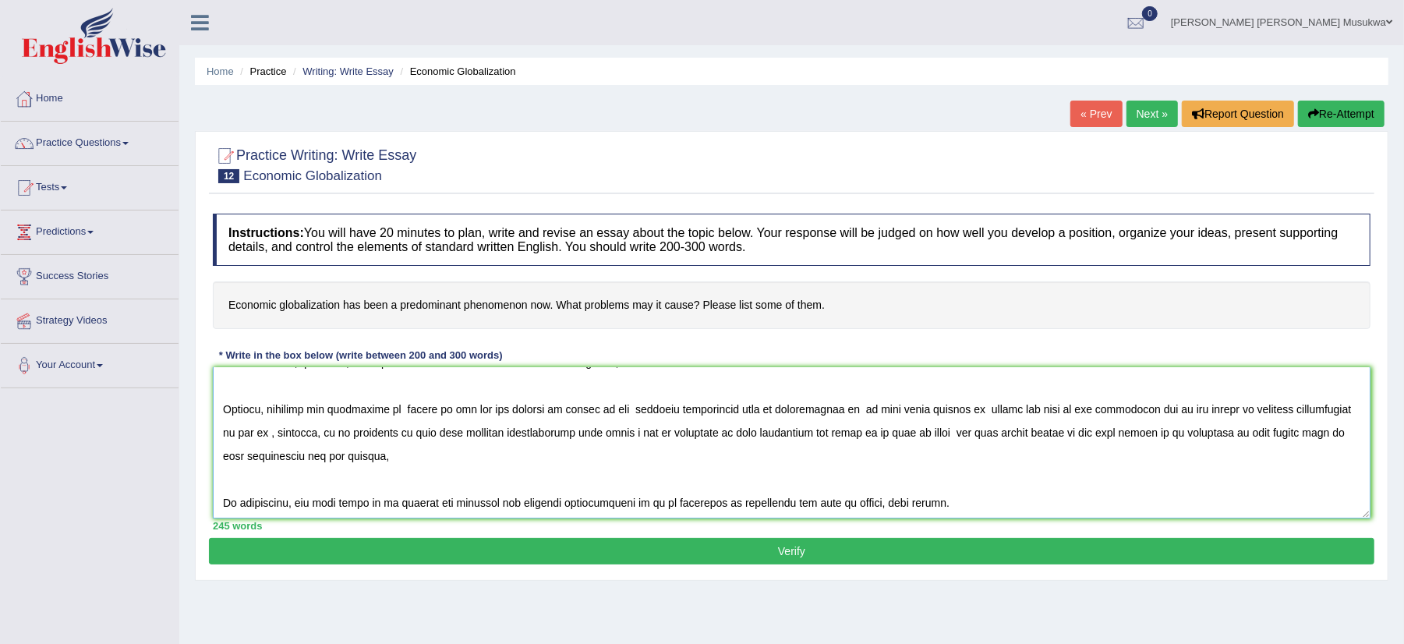
drag, startPoint x: 267, startPoint y: 510, endPoint x: 244, endPoint y: 412, distance: 100.0
click at [244, 412] on textarea at bounding box center [792, 442] width 1158 height 151
type textarea "ECONOMIC GLOBALIZATION The increasing influence of economic globalization on mo…"
click at [462, 547] on button "Verify" at bounding box center [792, 551] width 1166 height 27
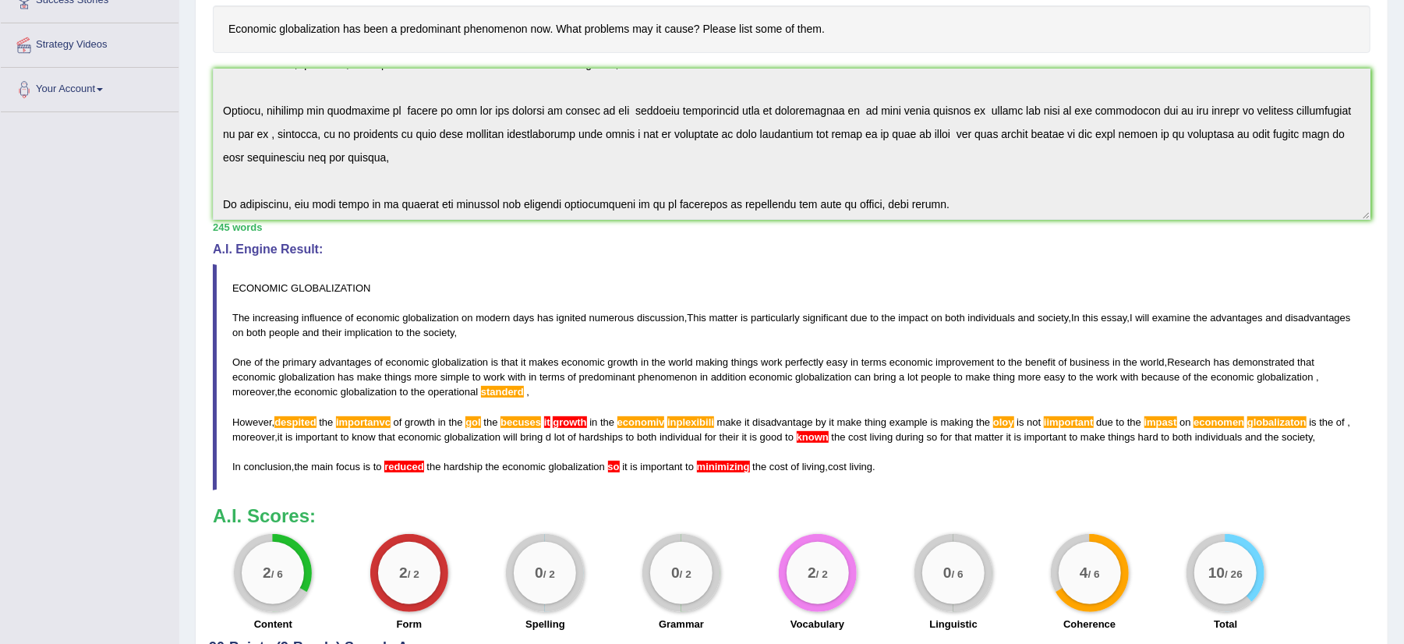
scroll to position [291, 0]
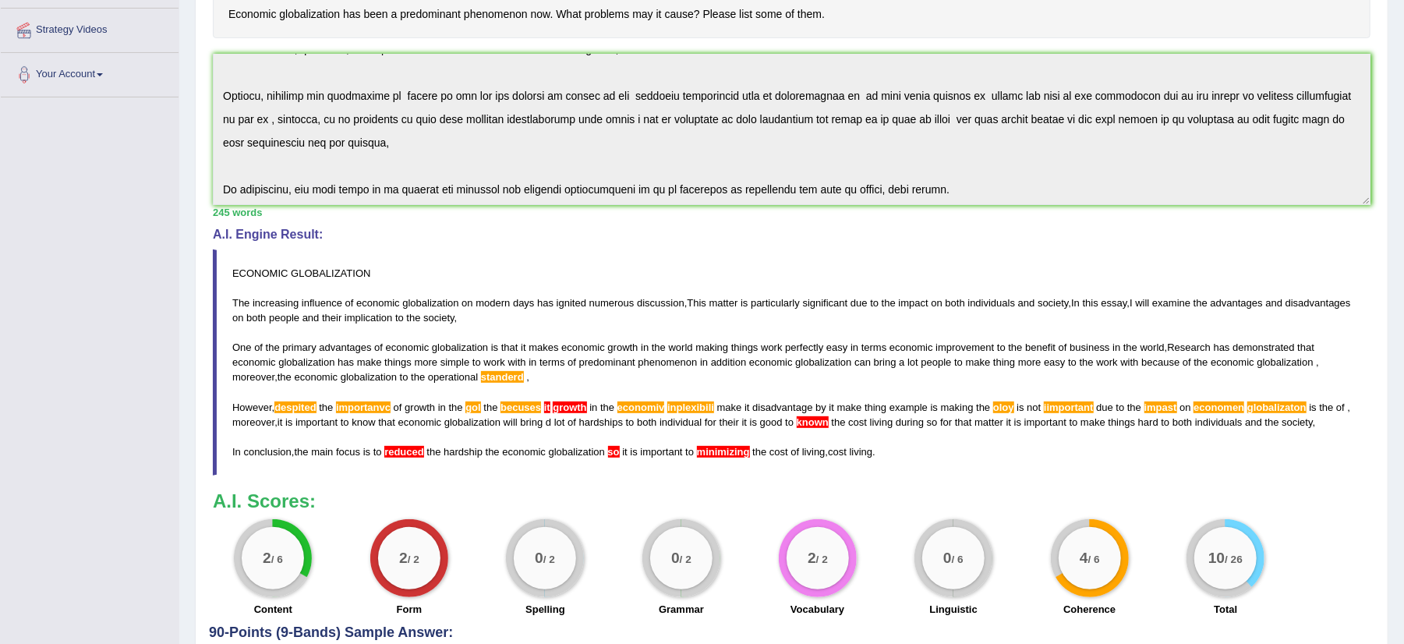
drag, startPoint x: 1372, startPoint y: 240, endPoint x: 1408, endPoint y: 47, distance: 196.7
click at [1403, 47] on html "Toggle navigation Home Practice Questions Speaking Practice Read Aloud Repeat S…" at bounding box center [702, 31] width 1404 height 644
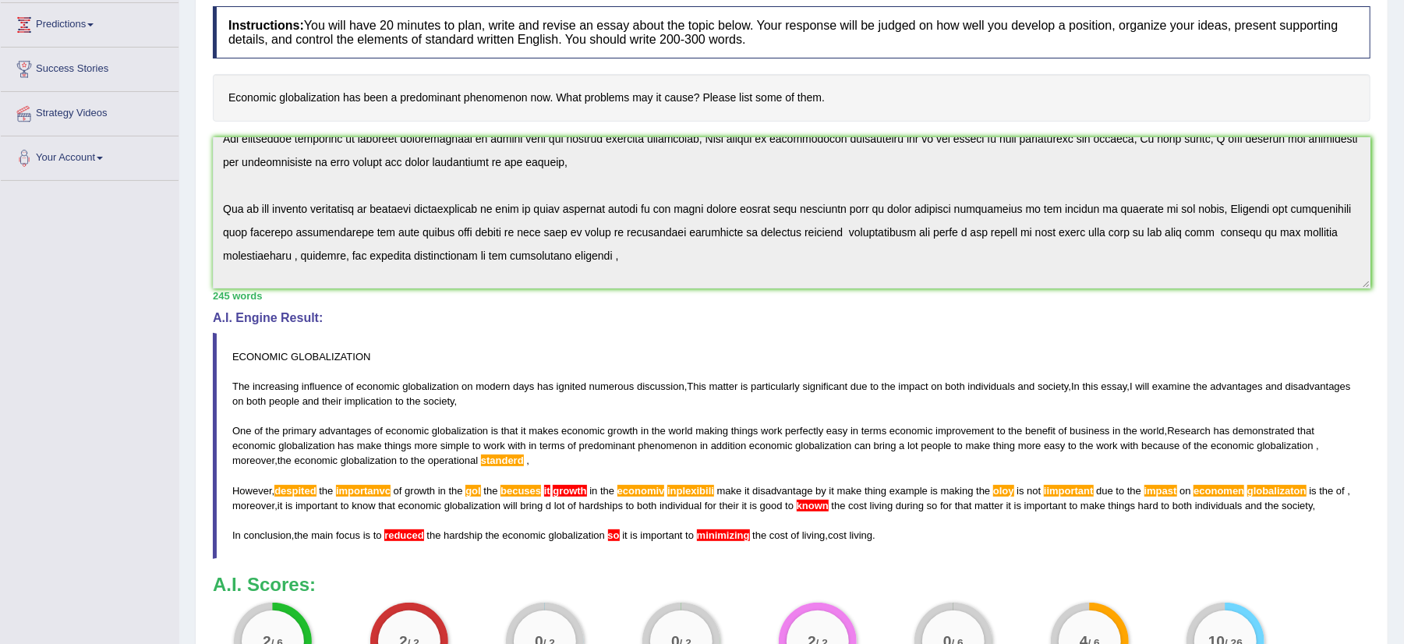
scroll to position [187, 0]
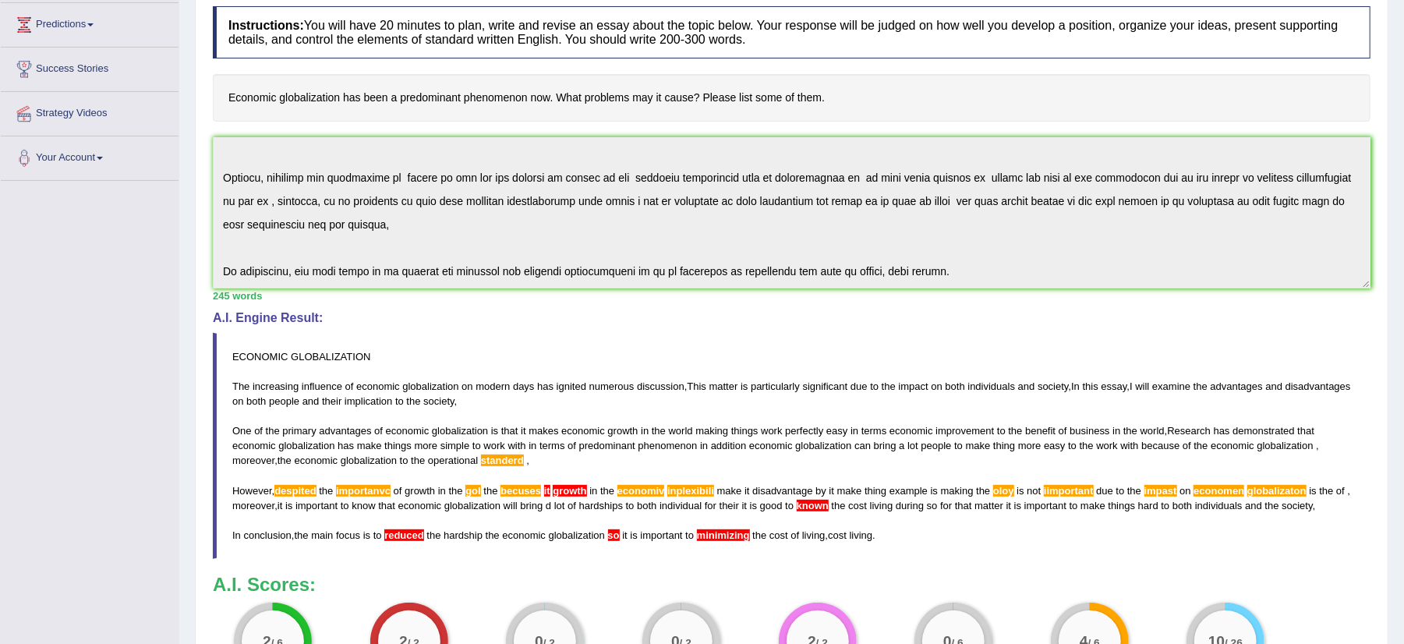
click at [1000, 322] on div "Instructions: You will have 20 minutes to plan, write and revise an essay about…" at bounding box center [792, 353] width 1166 height 710
click at [1392, 28] on div "Home Practice Writing: Write Essay Economic Globalization « Prev Next » Report …" at bounding box center [791, 304] width 1225 height 1023
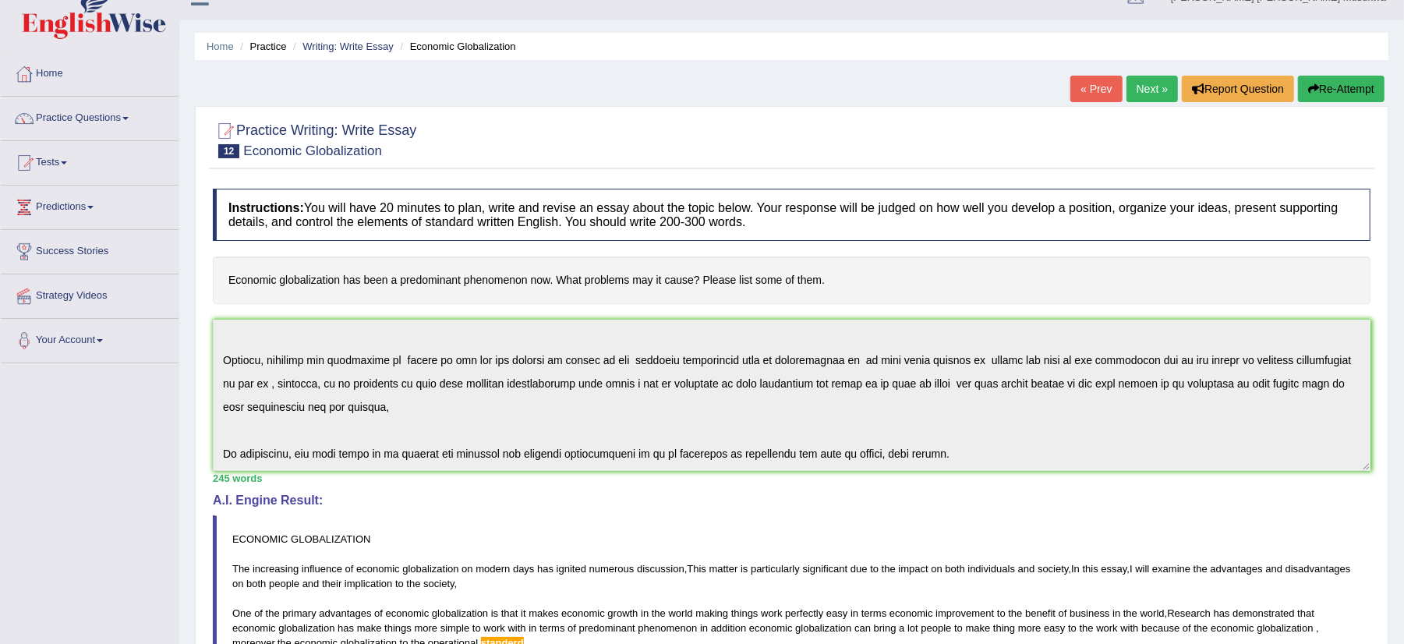
scroll to position [0, 0]
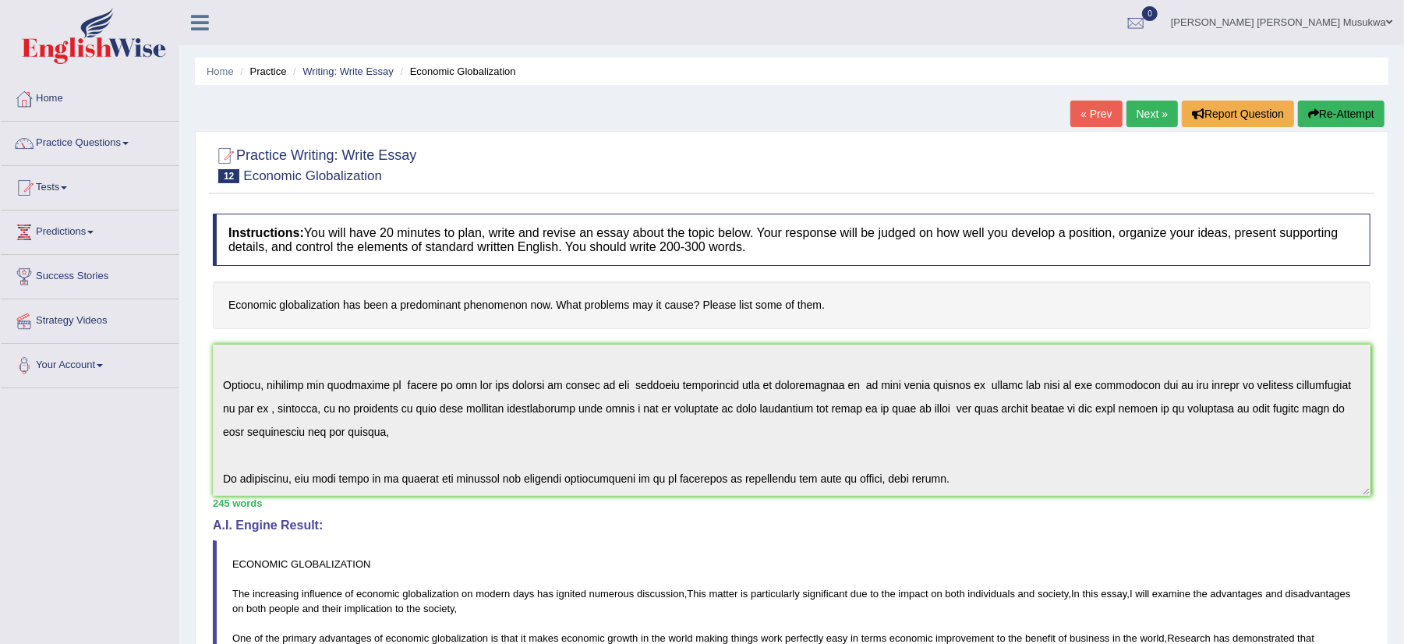
click at [1352, 113] on button "Re-Attempt" at bounding box center [1341, 114] width 87 height 27
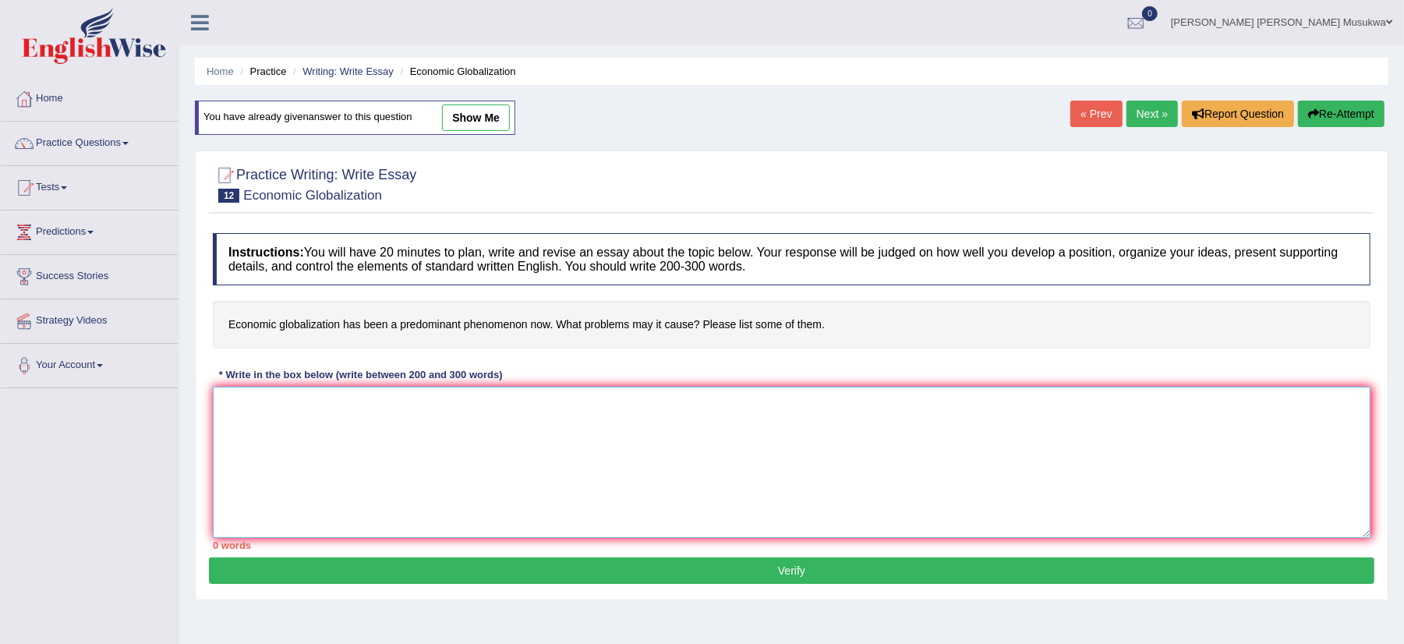
click at [334, 427] on textarea at bounding box center [792, 462] width 1158 height 151
paste textarea "ECONOMIC GLOBALIZATION The increasing influence of economic globalization on mo…"
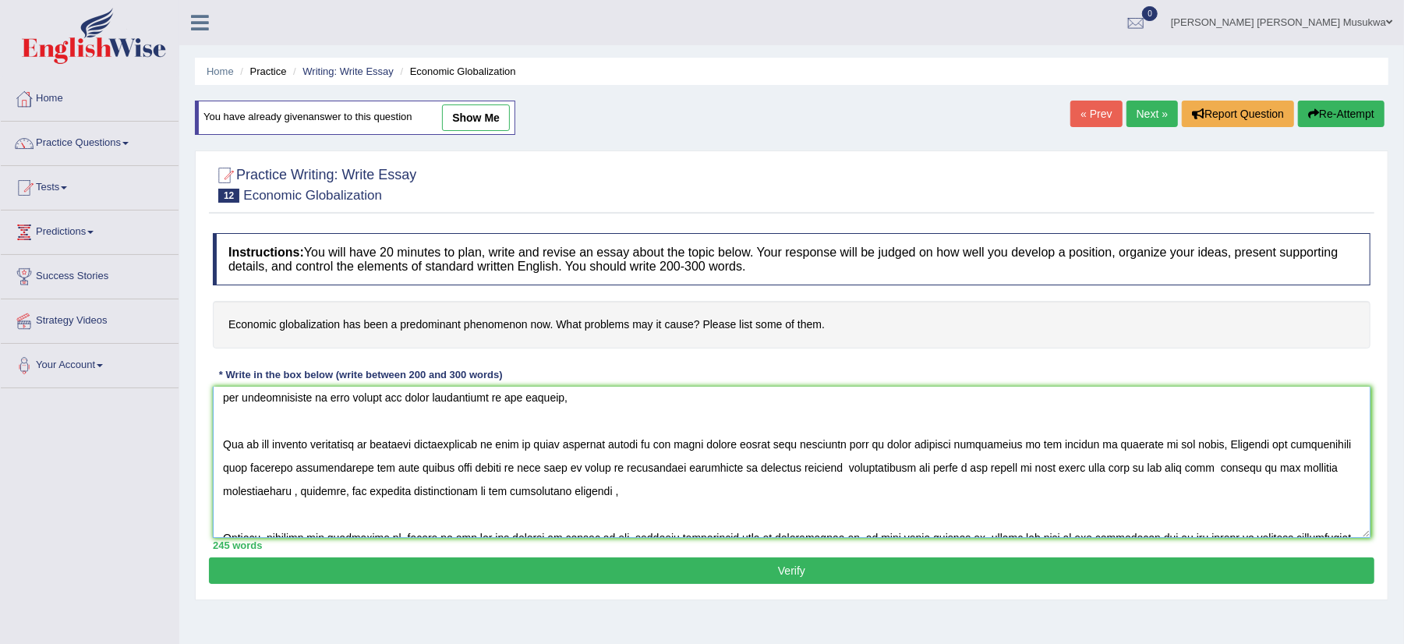
scroll to position [53, 0]
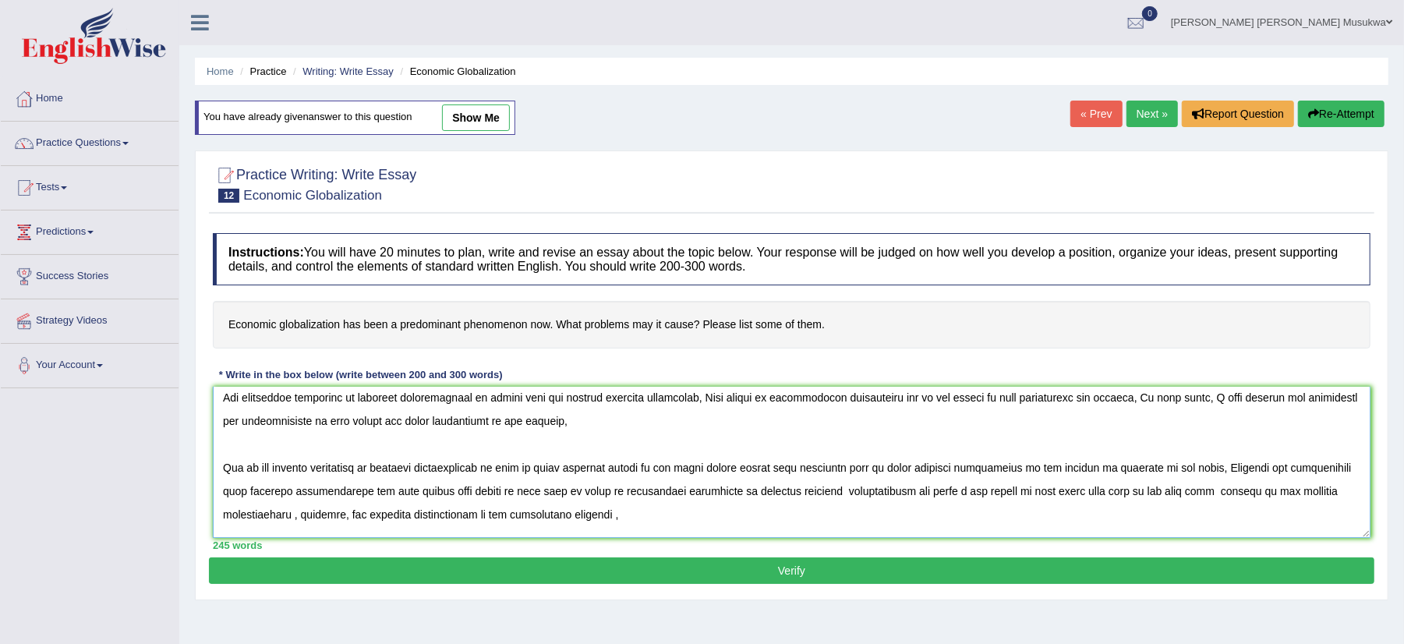
click at [674, 516] on textarea at bounding box center [792, 462] width 1158 height 151
click at [686, 516] on textarea at bounding box center [792, 462] width 1158 height 151
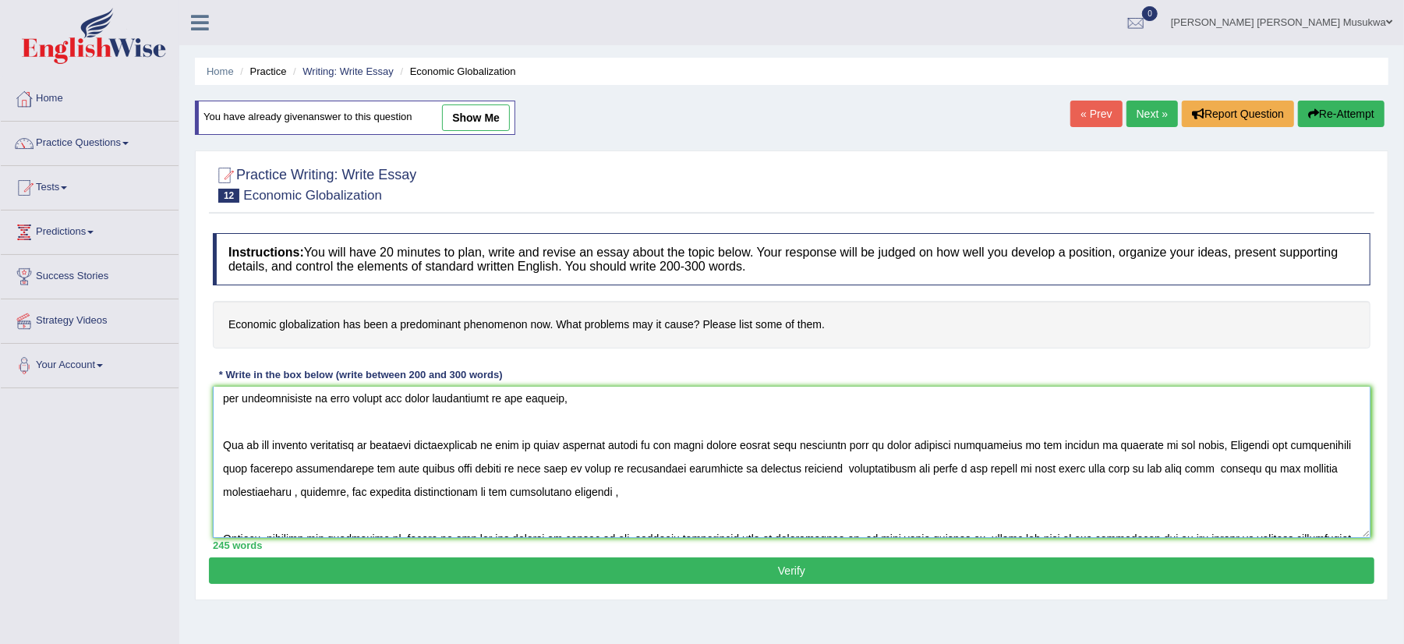
scroll to position [94, 0]
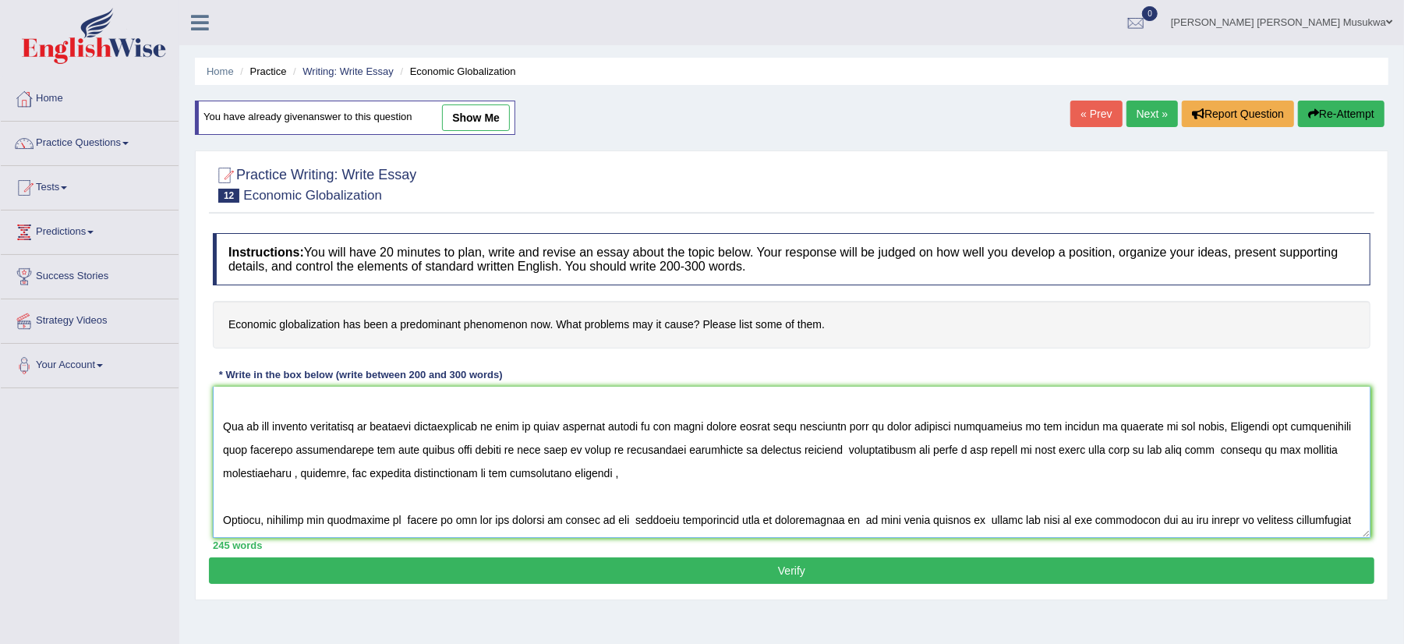
click at [313, 519] on textarea at bounding box center [792, 462] width 1158 height 151
click at [413, 529] on textarea at bounding box center [792, 462] width 1158 height 151
click at [384, 522] on textarea at bounding box center [792, 462] width 1158 height 151
click at [474, 525] on textarea at bounding box center [792, 462] width 1158 height 151
click at [478, 524] on textarea at bounding box center [792, 462] width 1158 height 151
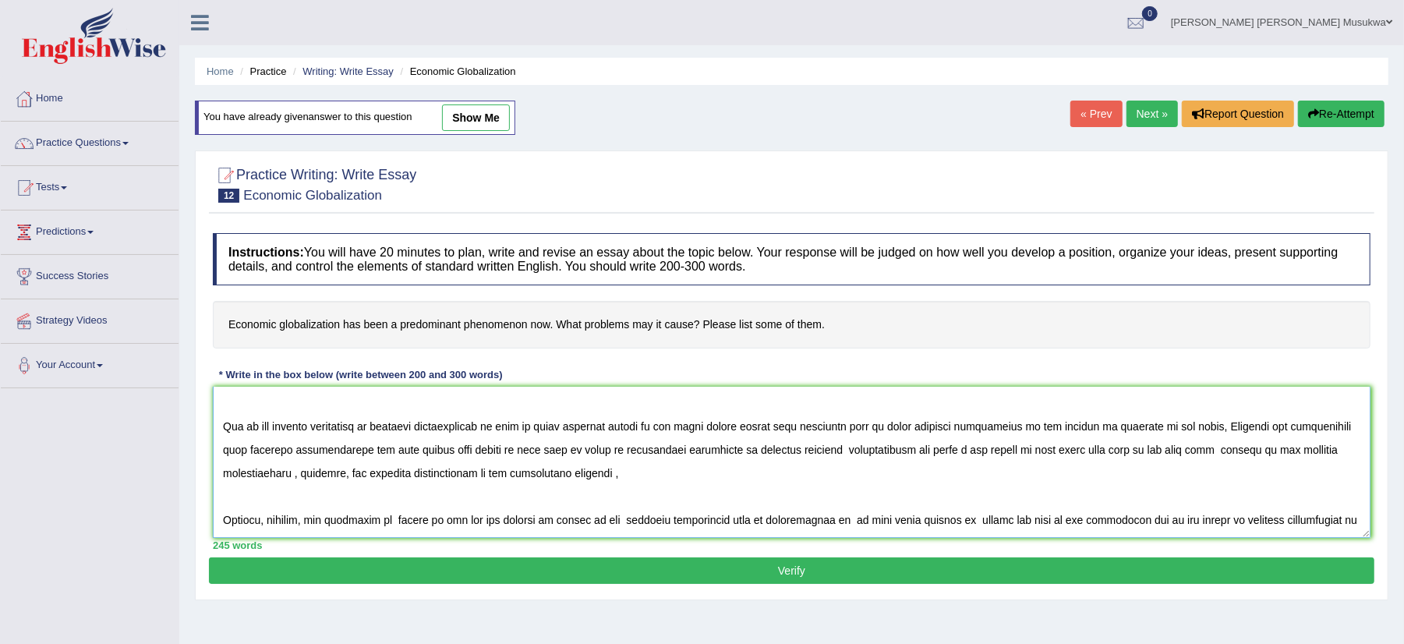
click at [474, 524] on textarea at bounding box center [792, 462] width 1158 height 151
click at [475, 524] on textarea at bounding box center [792, 462] width 1158 height 151
click at [441, 522] on textarea at bounding box center [792, 462] width 1158 height 151
click at [446, 521] on textarea at bounding box center [792, 462] width 1158 height 151
click at [480, 522] on textarea at bounding box center [792, 462] width 1158 height 151
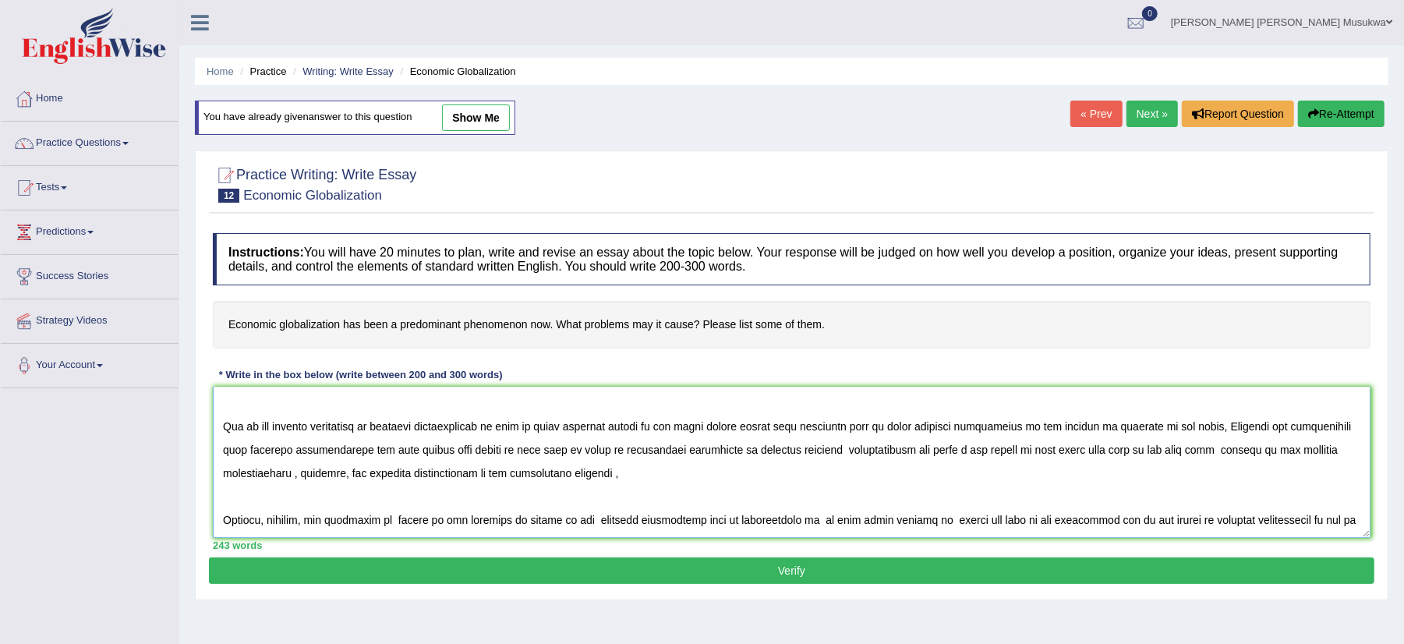
click at [511, 519] on textarea at bounding box center [792, 462] width 1158 height 151
click at [509, 525] on textarea at bounding box center [792, 462] width 1158 height 151
click at [507, 525] on textarea at bounding box center [792, 462] width 1158 height 151
click at [549, 526] on textarea at bounding box center [792, 462] width 1158 height 151
click at [618, 521] on textarea at bounding box center [792, 462] width 1158 height 151
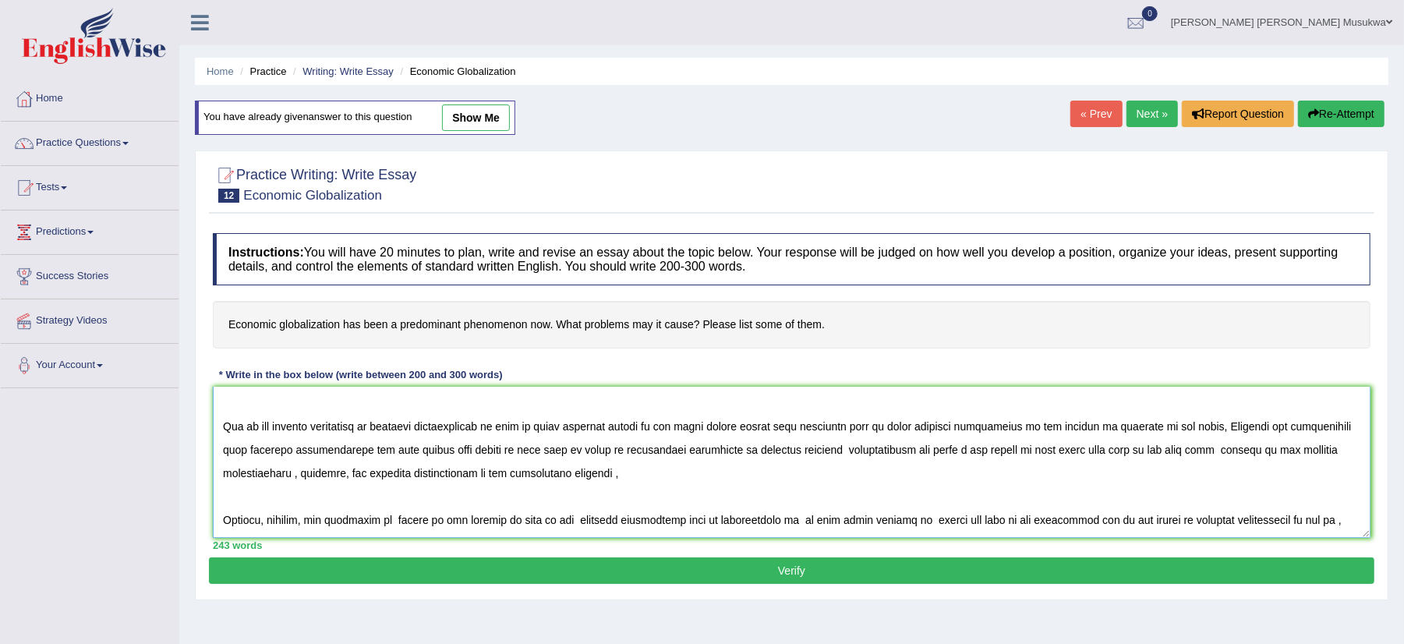
click at [674, 528] on textarea at bounding box center [792, 462] width 1158 height 151
click at [672, 527] on textarea at bounding box center [792, 462] width 1158 height 151
click at [665, 524] on textarea at bounding box center [792, 462] width 1158 height 151
click at [666, 524] on textarea at bounding box center [792, 462] width 1158 height 151
click at [1006, 522] on textarea at bounding box center [792, 462] width 1158 height 151
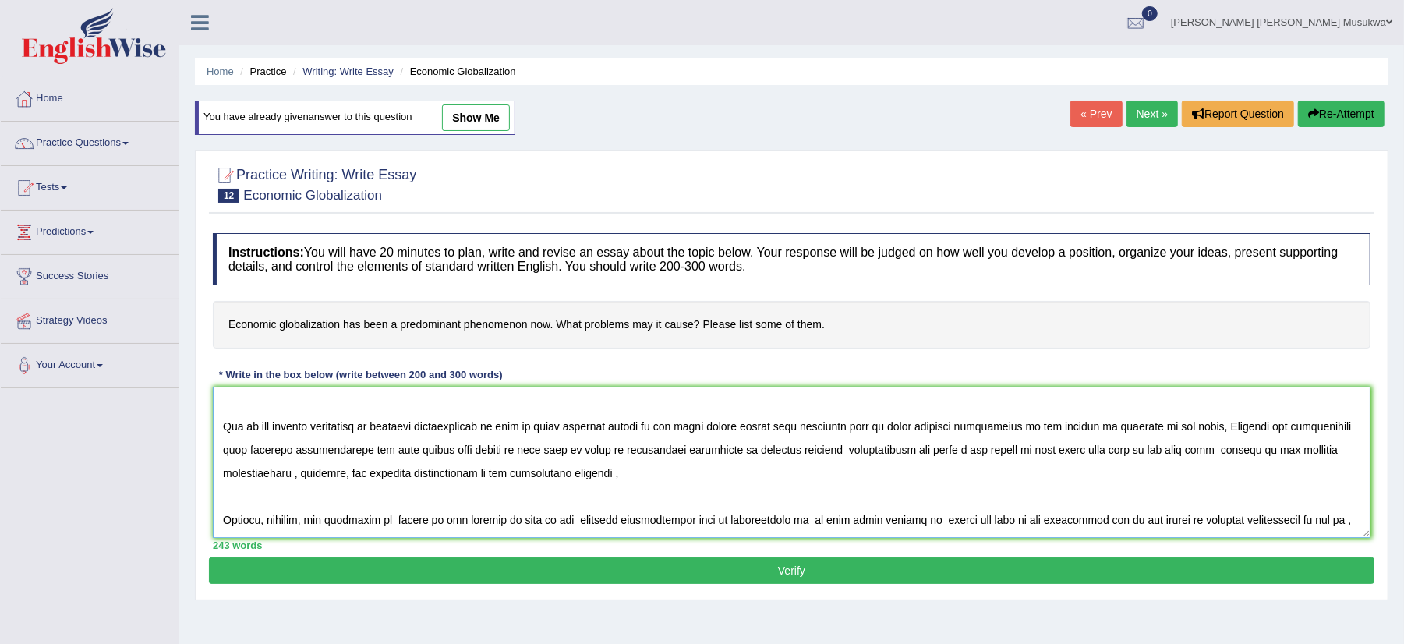
click at [1007, 519] on textarea at bounding box center [792, 462] width 1158 height 151
click at [995, 521] on textarea at bounding box center [792, 462] width 1158 height 151
click at [1001, 528] on textarea at bounding box center [792, 462] width 1158 height 151
click at [1264, 540] on div "242 words" at bounding box center [792, 545] width 1158 height 15
click at [1039, 524] on textarea at bounding box center [792, 462] width 1158 height 151
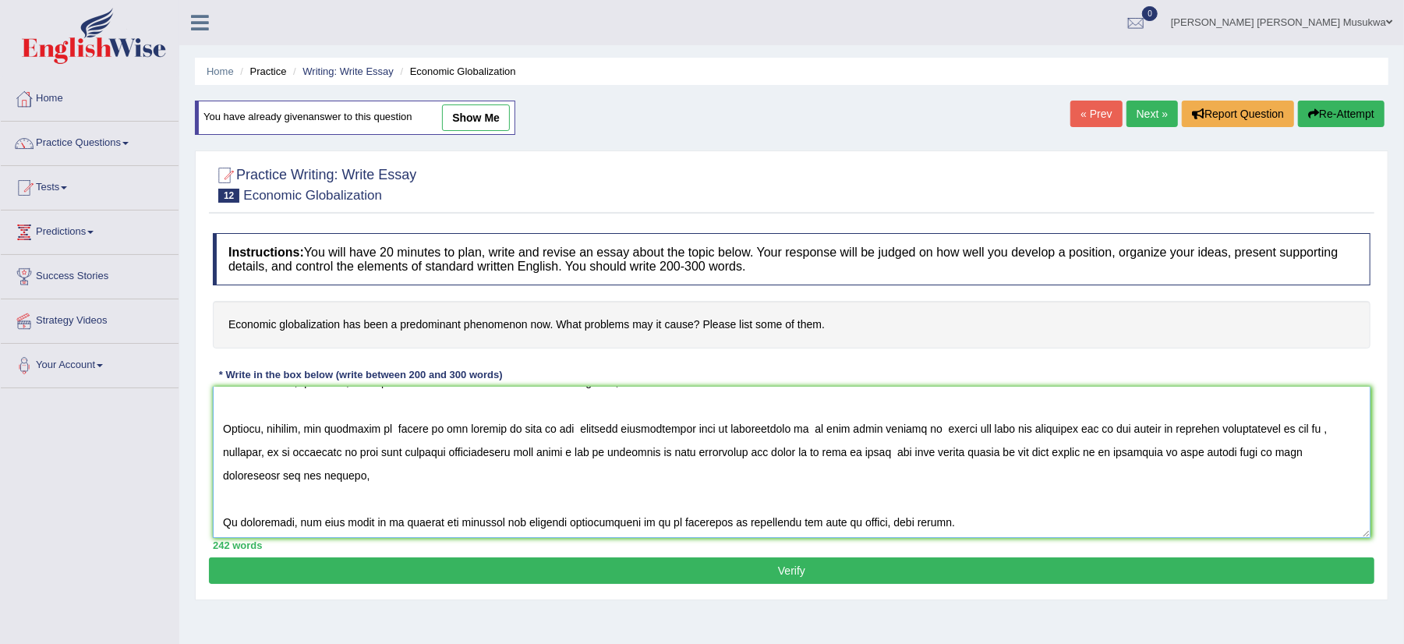
scroll to position [187, 0]
click at [1161, 428] on textarea at bounding box center [792, 462] width 1158 height 151
click at [1236, 431] on textarea at bounding box center [792, 462] width 1158 height 151
drag, startPoint x: 1305, startPoint y: 441, endPoint x: 1299, endPoint y: 419, distance: 23.5
click at [1299, 419] on textarea at bounding box center [792, 462] width 1158 height 151
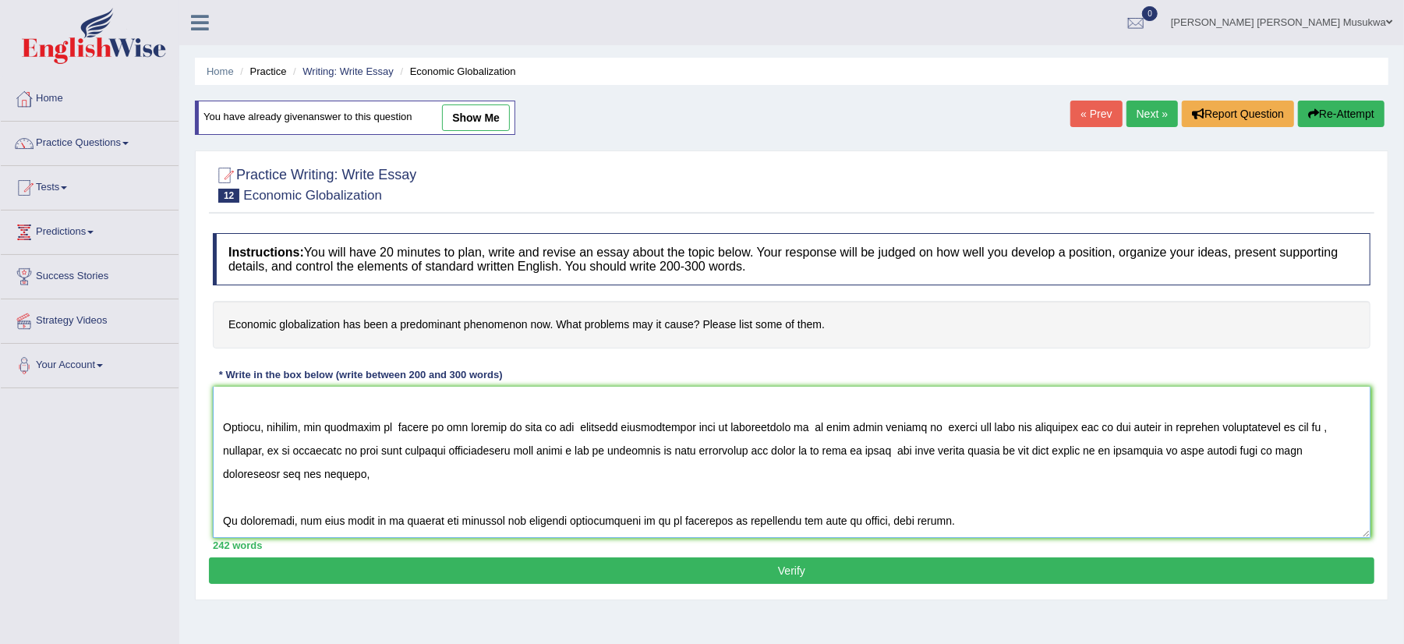
click at [1286, 428] on textarea at bounding box center [792, 462] width 1158 height 151
click at [1279, 428] on textarea at bounding box center [792, 462] width 1158 height 151
click at [1279, 429] on textarea at bounding box center [792, 462] width 1158 height 151
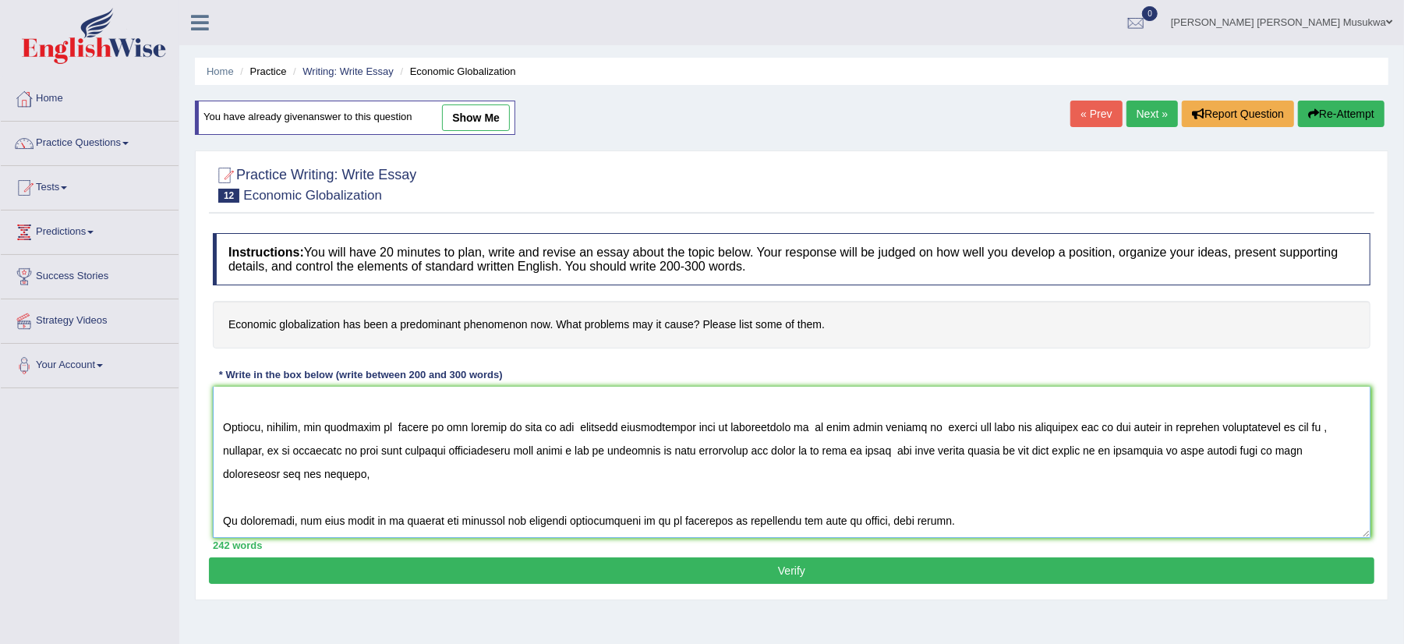
drag, startPoint x: 1279, startPoint y: 429, endPoint x: 1360, endPoint y: 481, distance: 95.8
click at [1360, 481] on textarea at bounding box center [792, 462] width 1158 height 151
click at [1348, 481] on textarea at bounding box center [792, 462] width 1158 height 151
click at [1280, 428] on textarea at bounding box center [792, 462] width 1158 height 151
click at [865, 453] on textarea at bounding box center [792, 462] width 1158 height 151
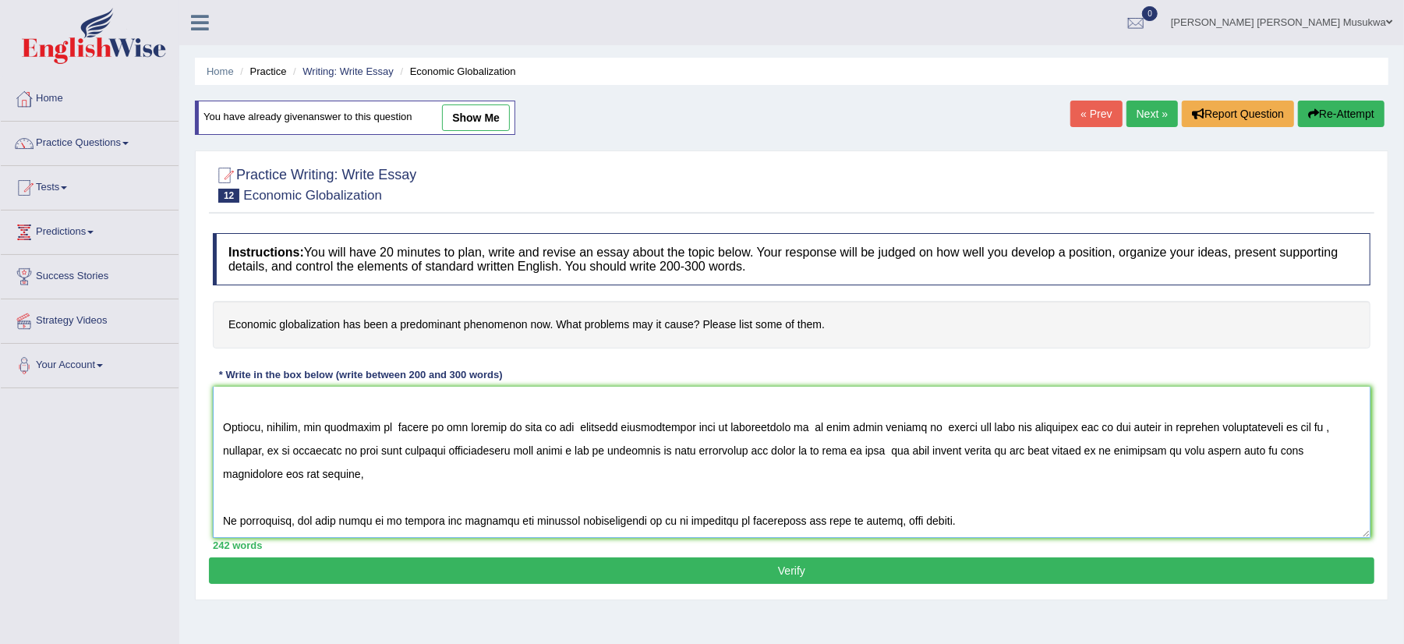
click at [915, 534] on textarea at bounding box center [792, 462] width 1158 height 151
click at [904, 454] on textarea at bounding box center [792, 462] width 1158 height 151
click at [428, 524] on textarea at bounding box center [792, 462] width 1158 height 151
click at [635, 527] on textarea at bounding box center [792, 462] width 1158 height 151
click at [752, 528] on textarea at bounding box center [792, 462] width 1158 height 151
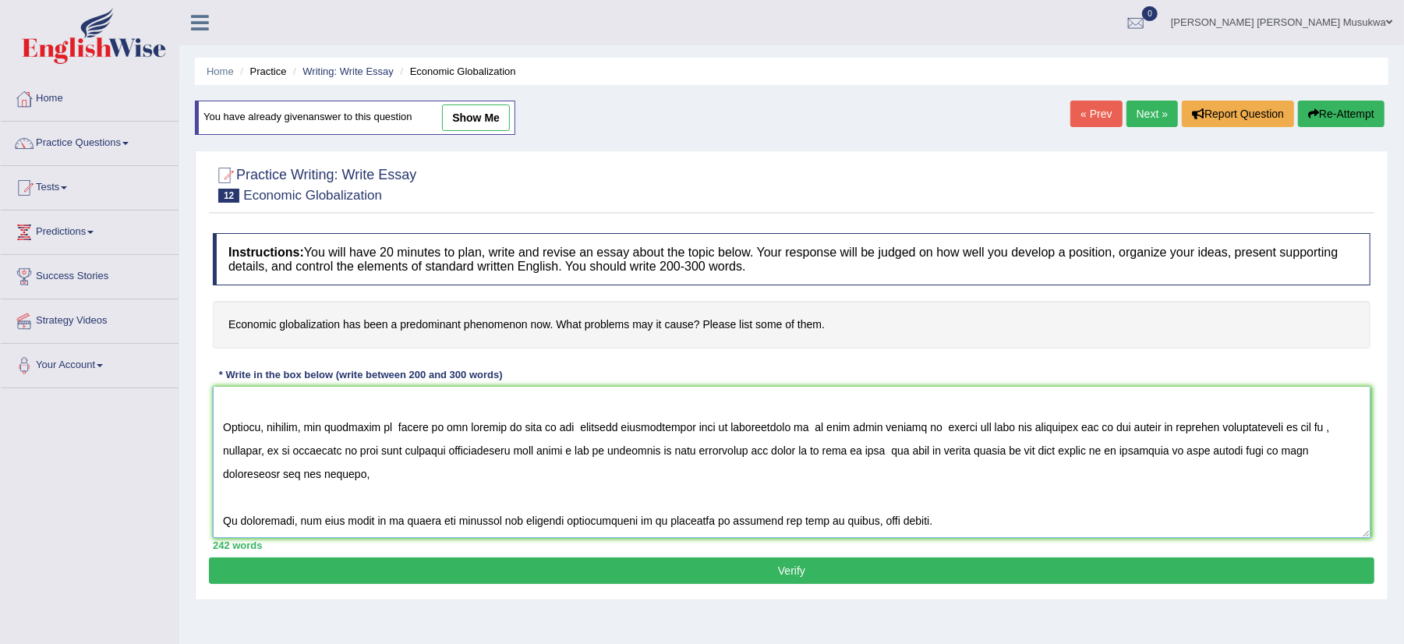
type textarea "ECONOMIC GLOBALIZATION The increasing influence of economic globalization on mo…"
click at [777, 572] on button "Verify" at bounding box center [792, 570] width 1166 height 27
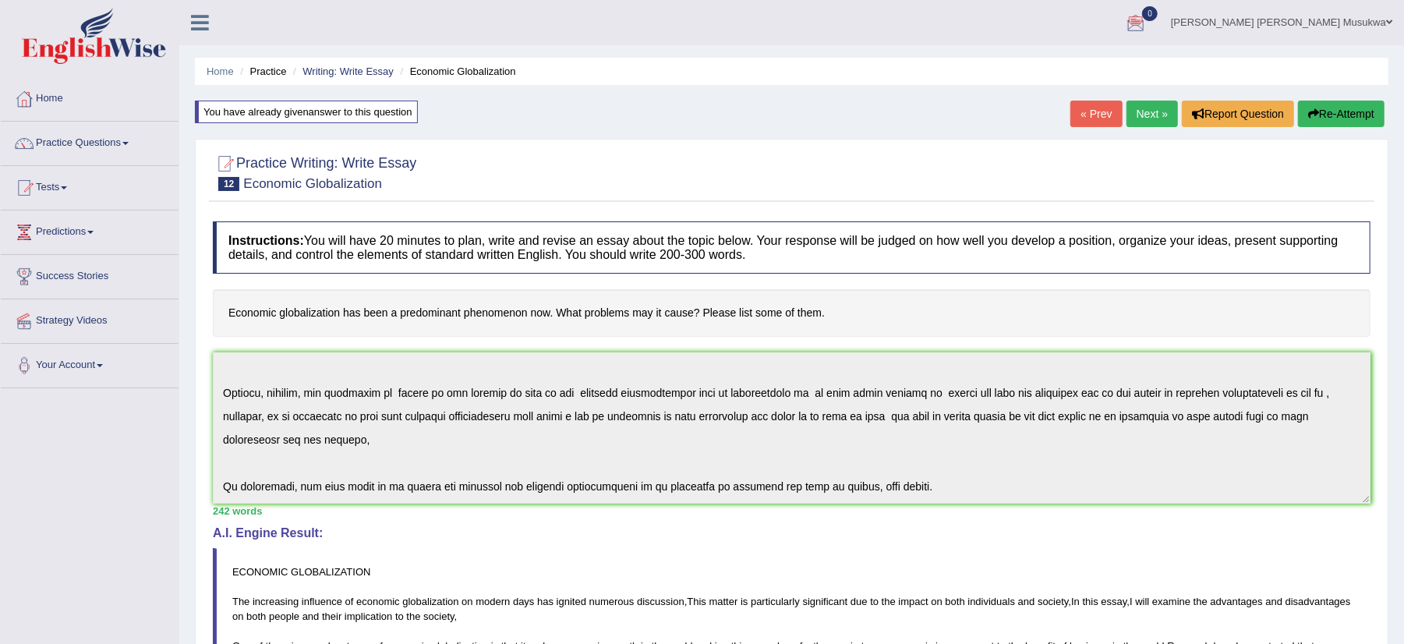
click at [1054, 531] on div "Instructions: You will have 20 minutes to plan, write and revise an essay about…" at bounding box center [792, 569] width 1166 height 710
click at [1327, 101] on button "Re-Attempt" at bounding box center [1341, 114] width 87 height 27
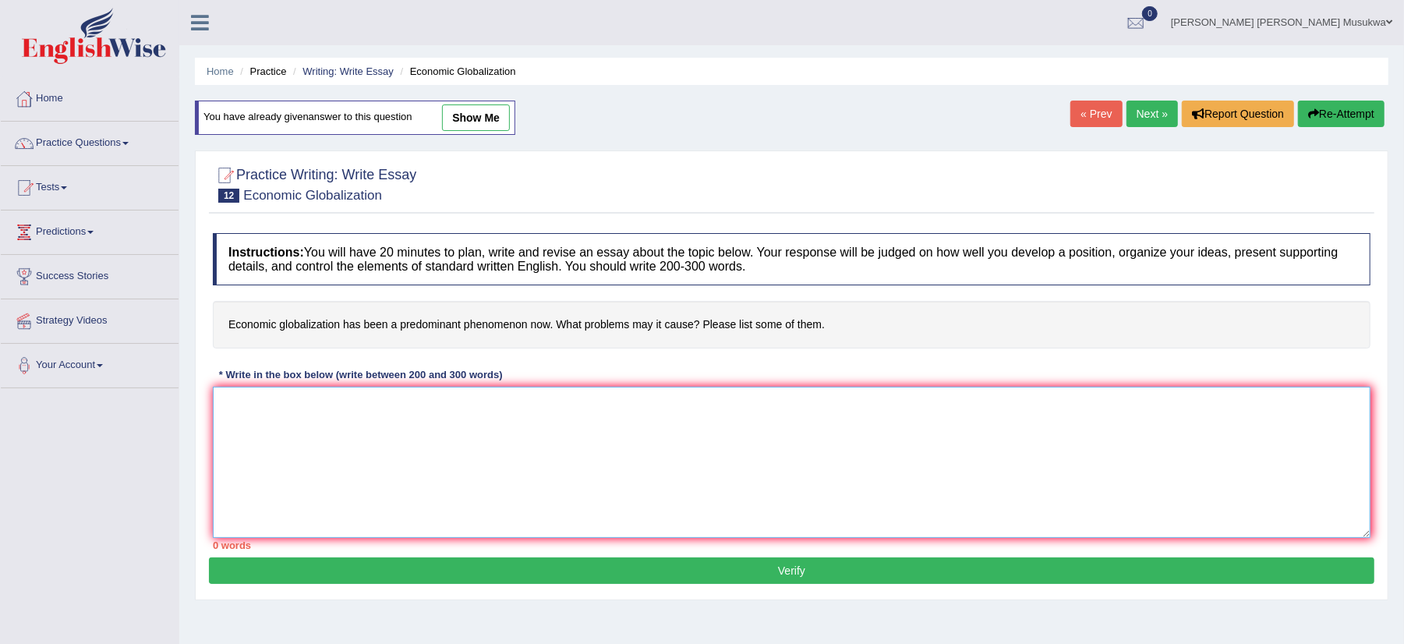
click at [345, 425] on textarea at bounding box center [792, 462] width 1158 height 151
paste textarea "ECONOMIC GLOBALIZATION The increasing influence of economic globalization on mo…"
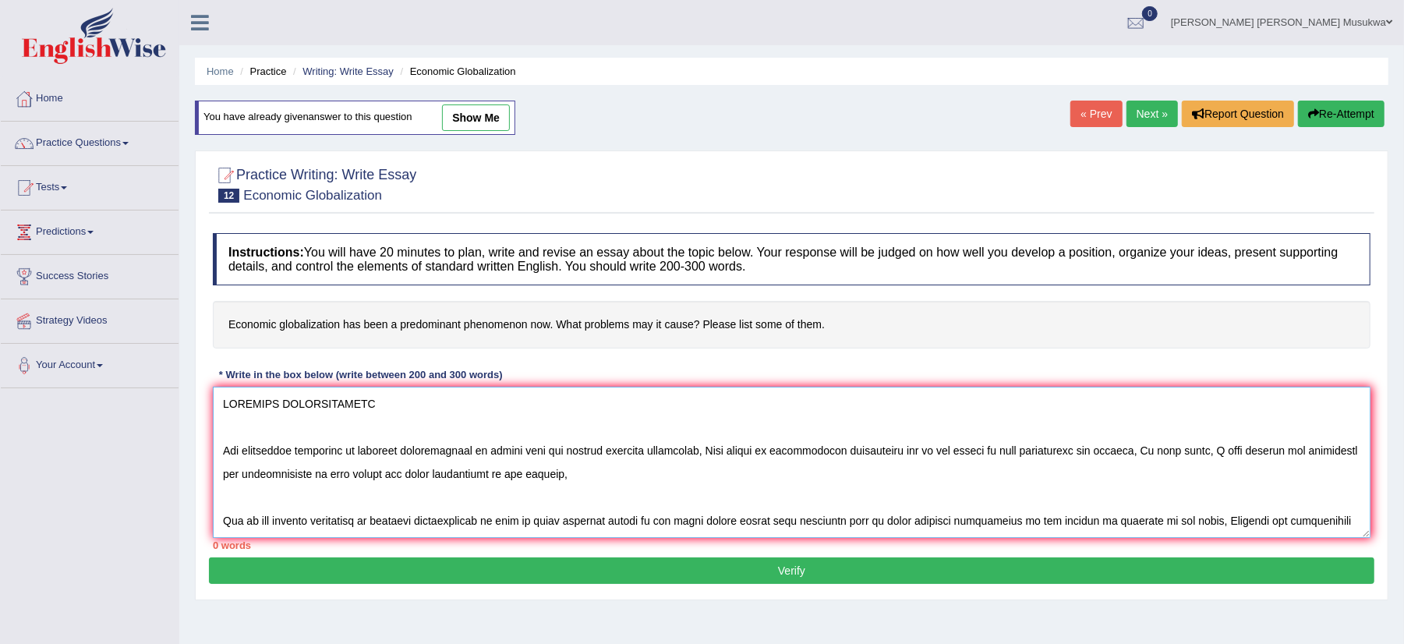
scroll to position [178, 0]
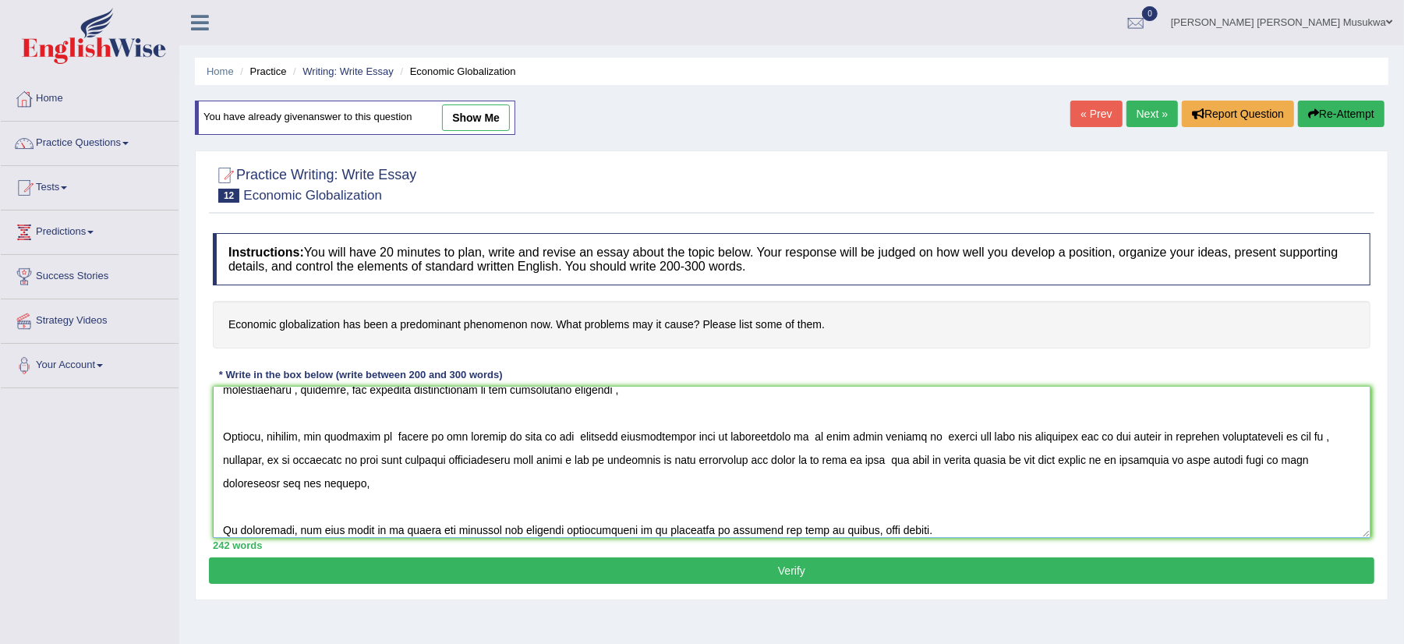
drag, startPoint x: 343, startPoint y: 460, endPoint x: 292, endPoint y: 455, distance: 51.7
click at [292, 455] on textarea at bounding box center [792, 462] width 1158 height 151
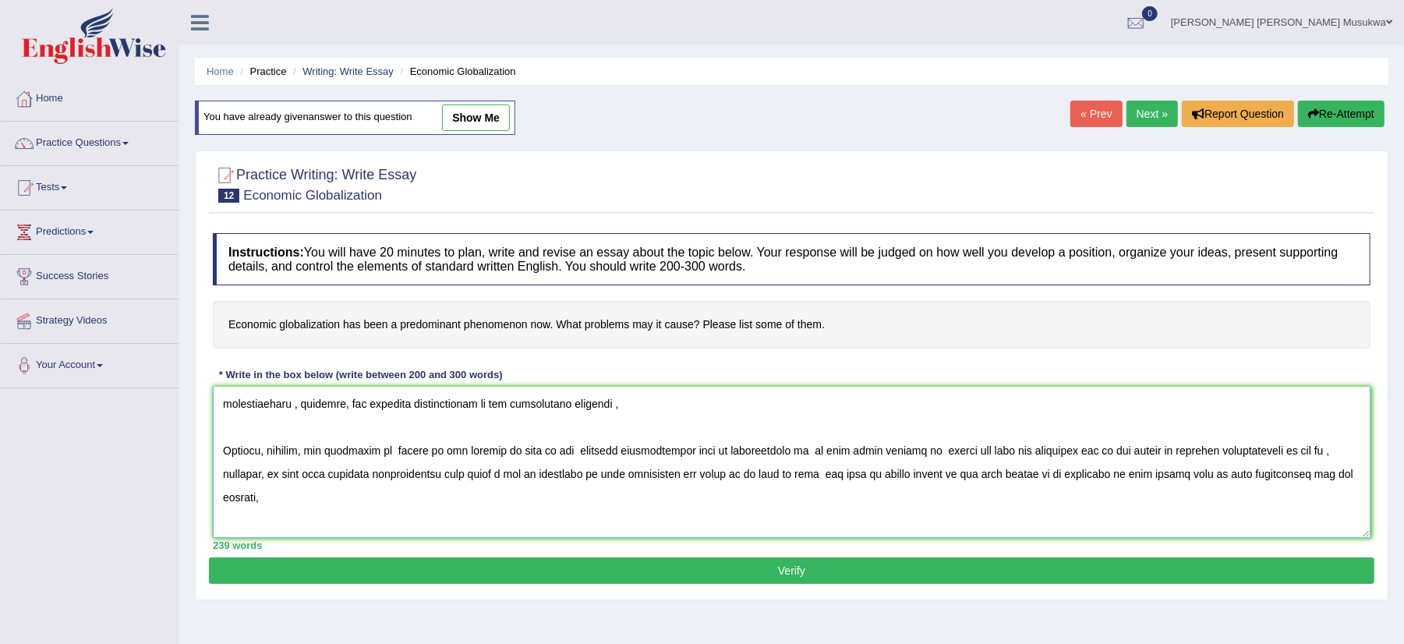
click at [535, 453] on textarea at bounding box center [792, 462] width 1158 height 151
type textarea "ECONOMIC GLOBALIZATION The increasing influence of economic globalization on mo…"
click at [802, 568] on button "Verify" at bounding box center [792, 570] width 1166 height 27
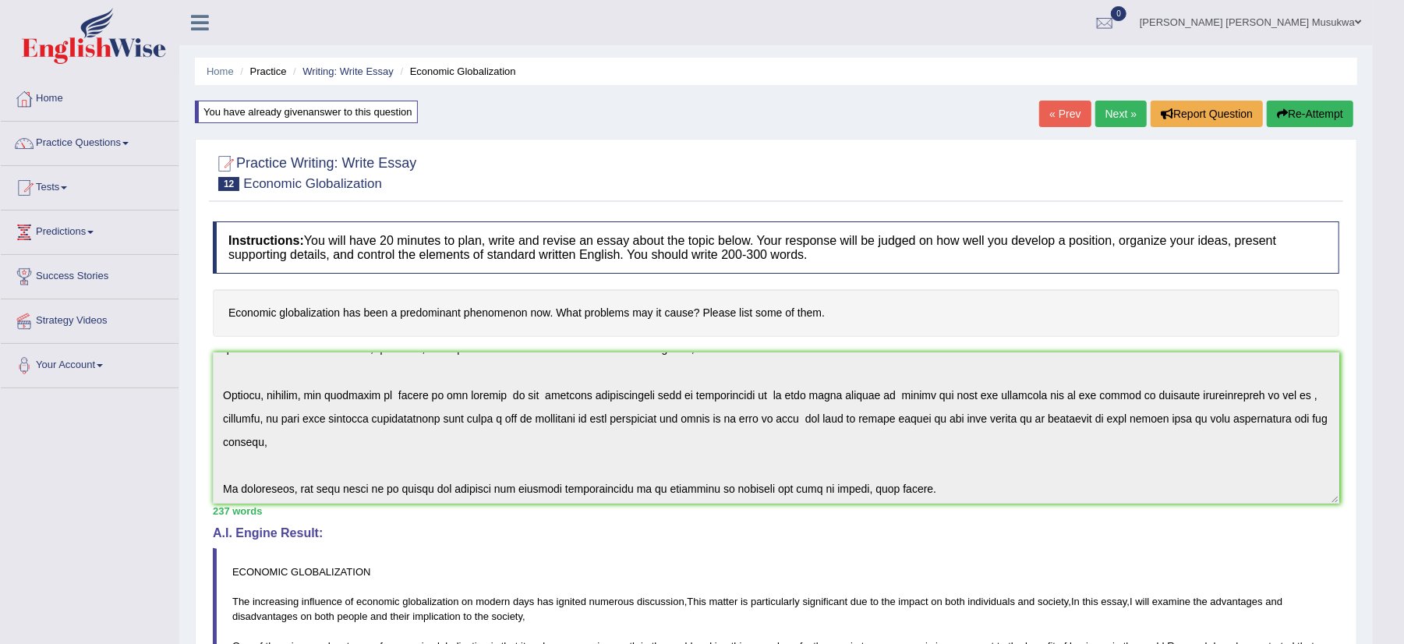
scroll to position [187, 0]
click at [1061, 505] on div "Instructions: You will have 20 minutes to plan, write and revise an essay about…" at bounding box center [776, 569] width 1134 height 710
click at [1304, 104] on button "Re-Attempt" at bounding box center [1310, 114] width 87 height 27
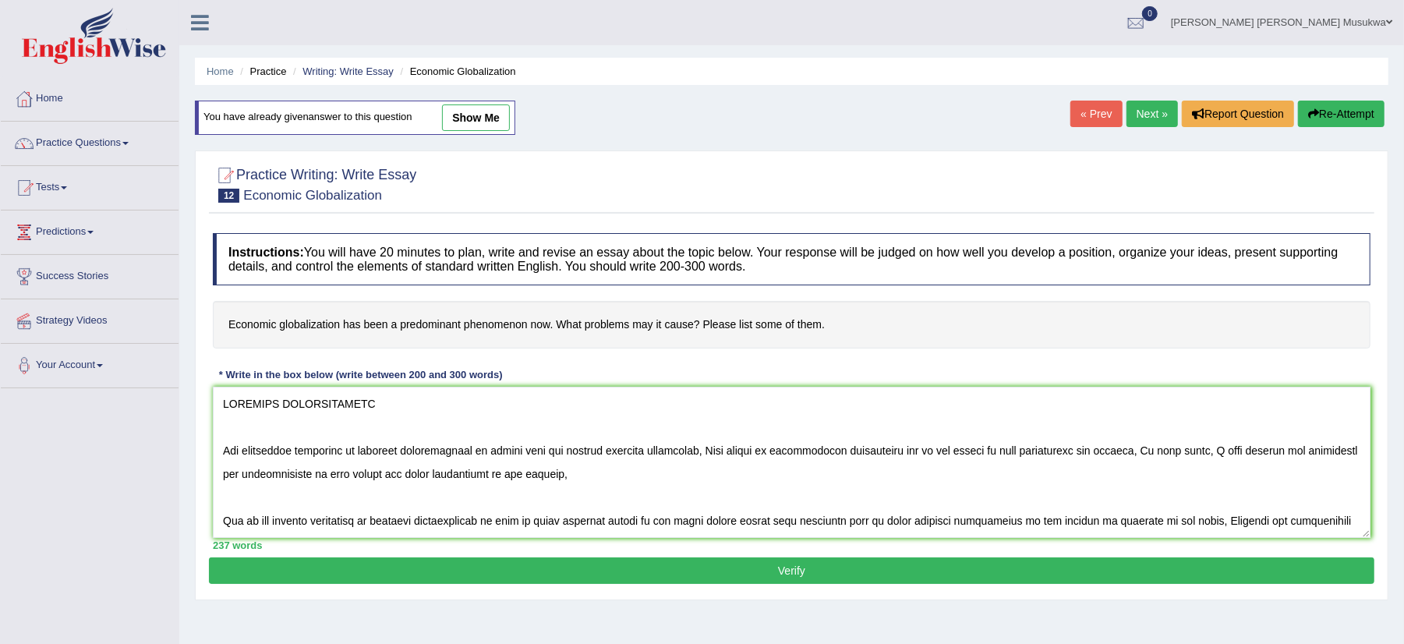
scroll to position [154, 0]
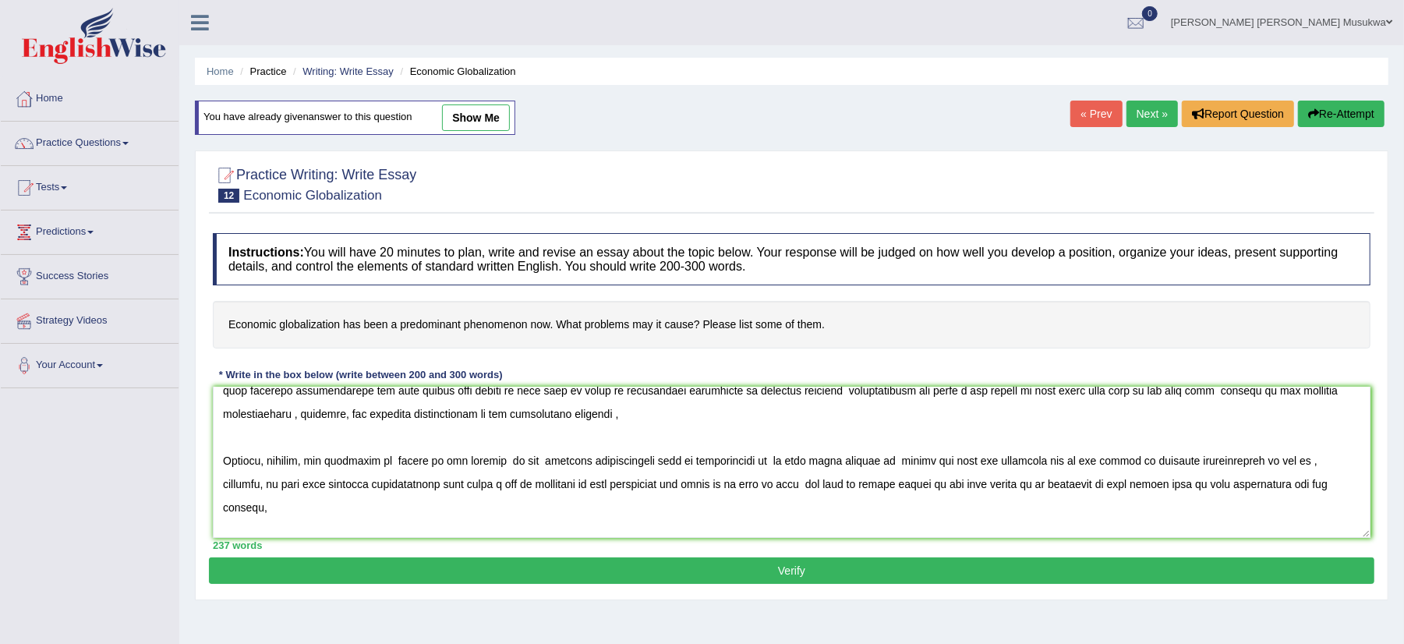
drag, startPoint x: 384, startPoint y: 463, endPoint x: 328, endPoint y: 465, distance: 55.4
click at [328, 465] on textarea at bounding box center [792, 462] width 1158 height 151
drag, startPoint x: 391, startPoint y: 463, endPoint x: 345, endPoint y: 463, distance: 46.0
click at [345, 463] on textarea at bounding box center [792, 462] width 1158 height 151
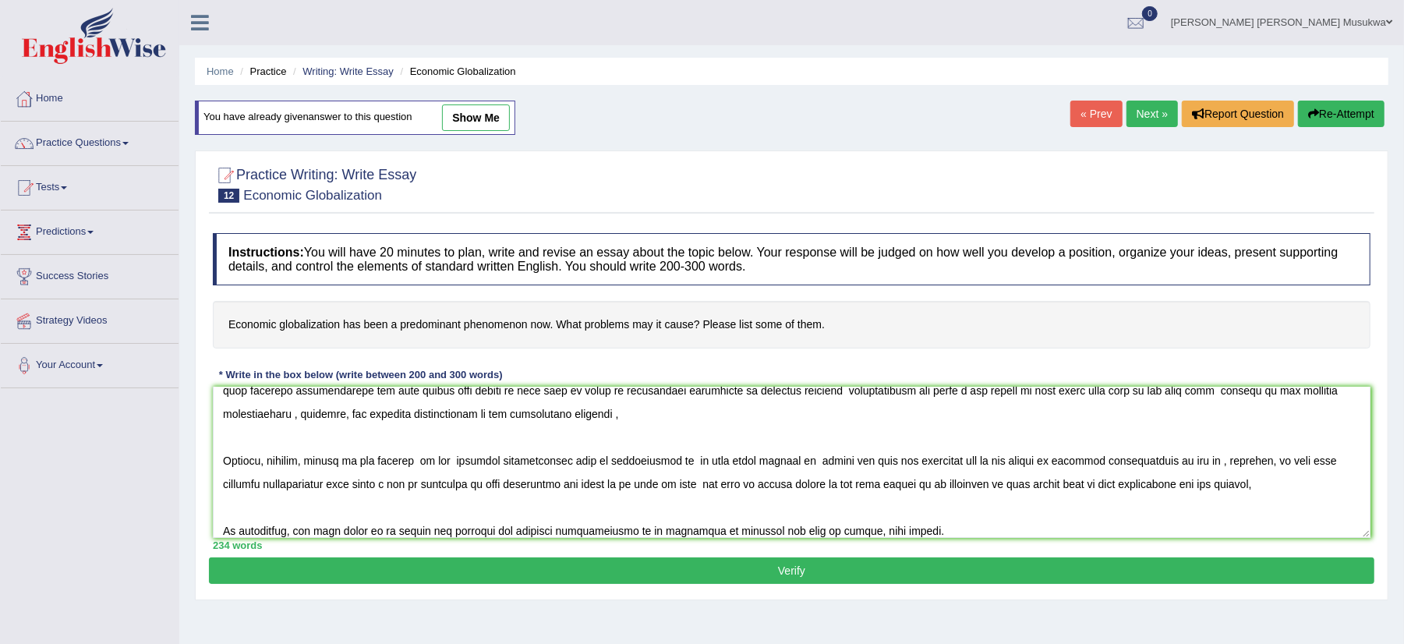
type textarea "ECONOMIC GLOBALIZATION The increasing influence of economic globalization on mo…"
click at [815, 572] on button "Verify" at bounding box center [792, 570] width 1166 height 27
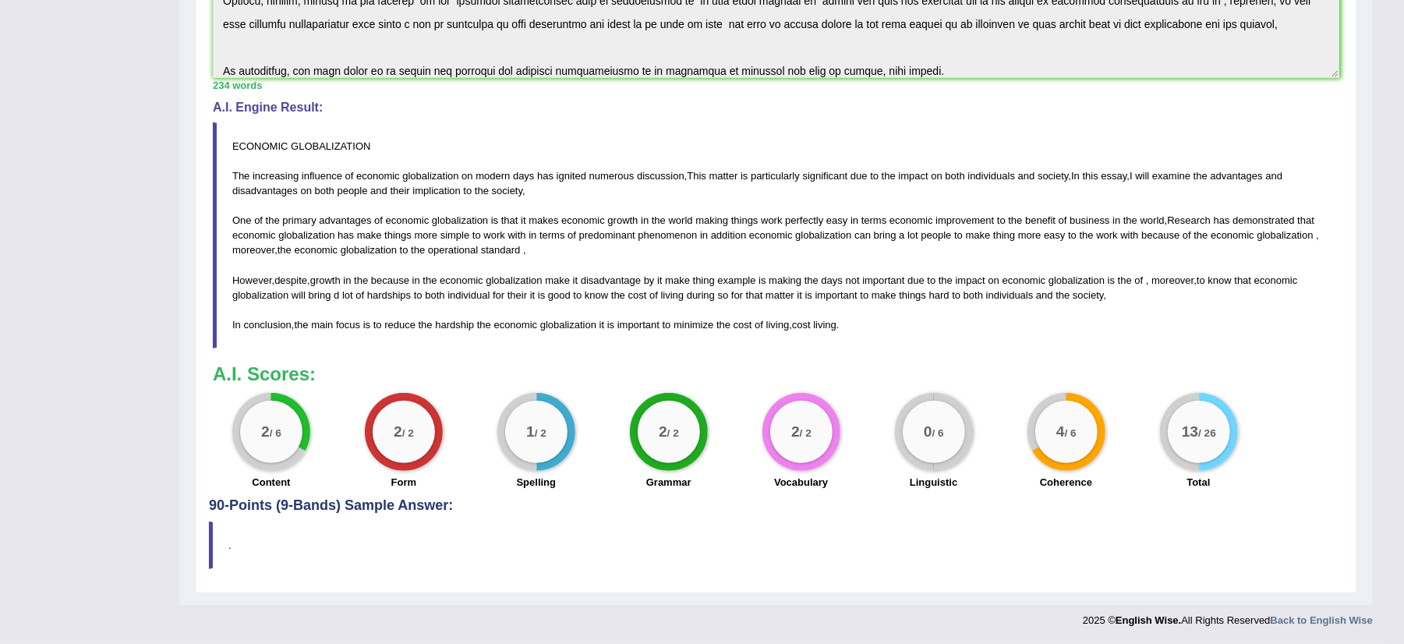
scroll to position [429, 0]
drag, startPoint x: 1402, startPoint y: 628, endPoint x: 1350, endPoint y: 633, distance: 51.7
